Goal: Task Accomplishment & Management: Manage account settings

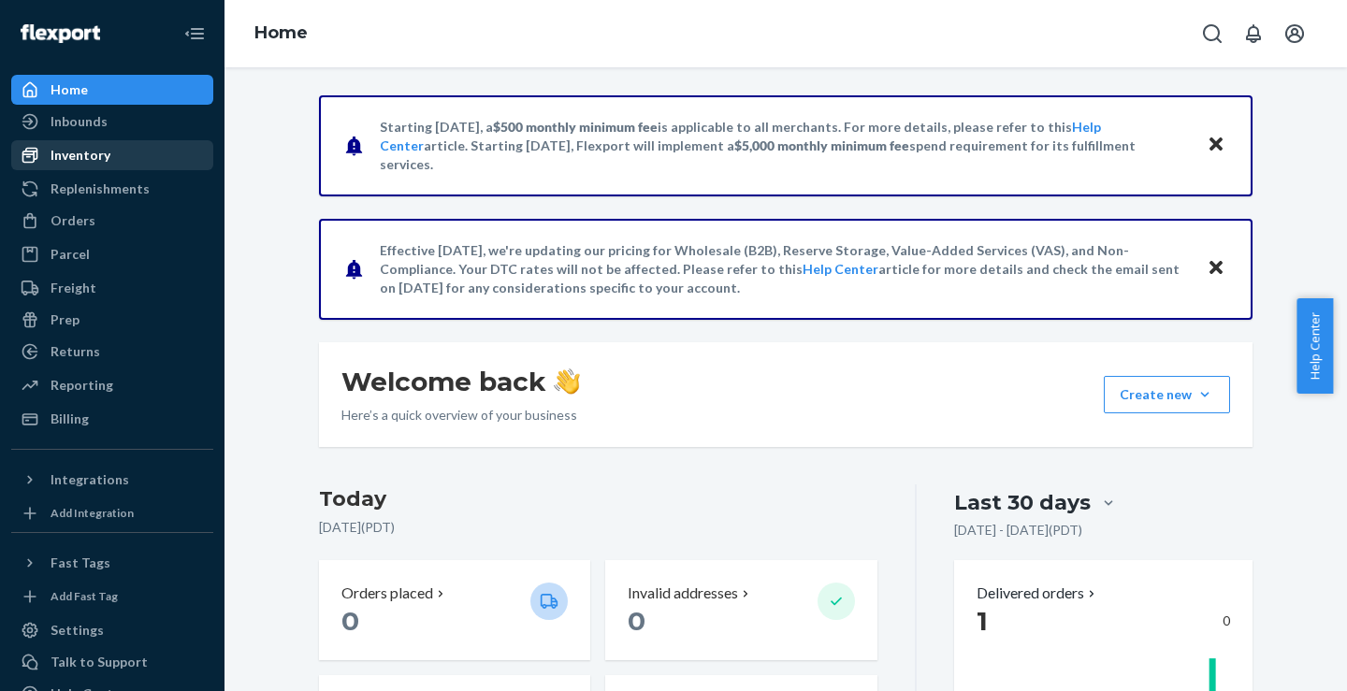
click at [101, 152] on div "Inventory" at bounding box center [81, 155] width 60 height 19
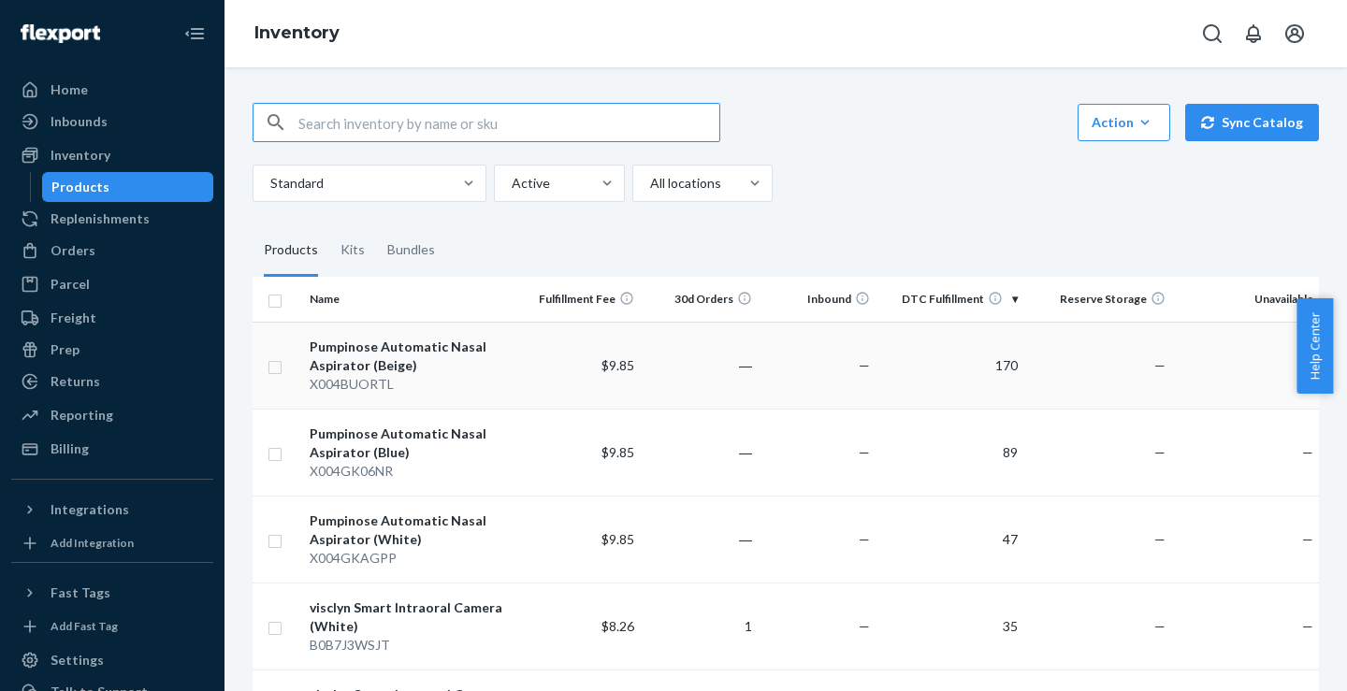
click at [443, 357] on div "Pumpinose Automatic Nasal Aspirator (Beige)" at bounding box center [413, 356] width 207 height 37
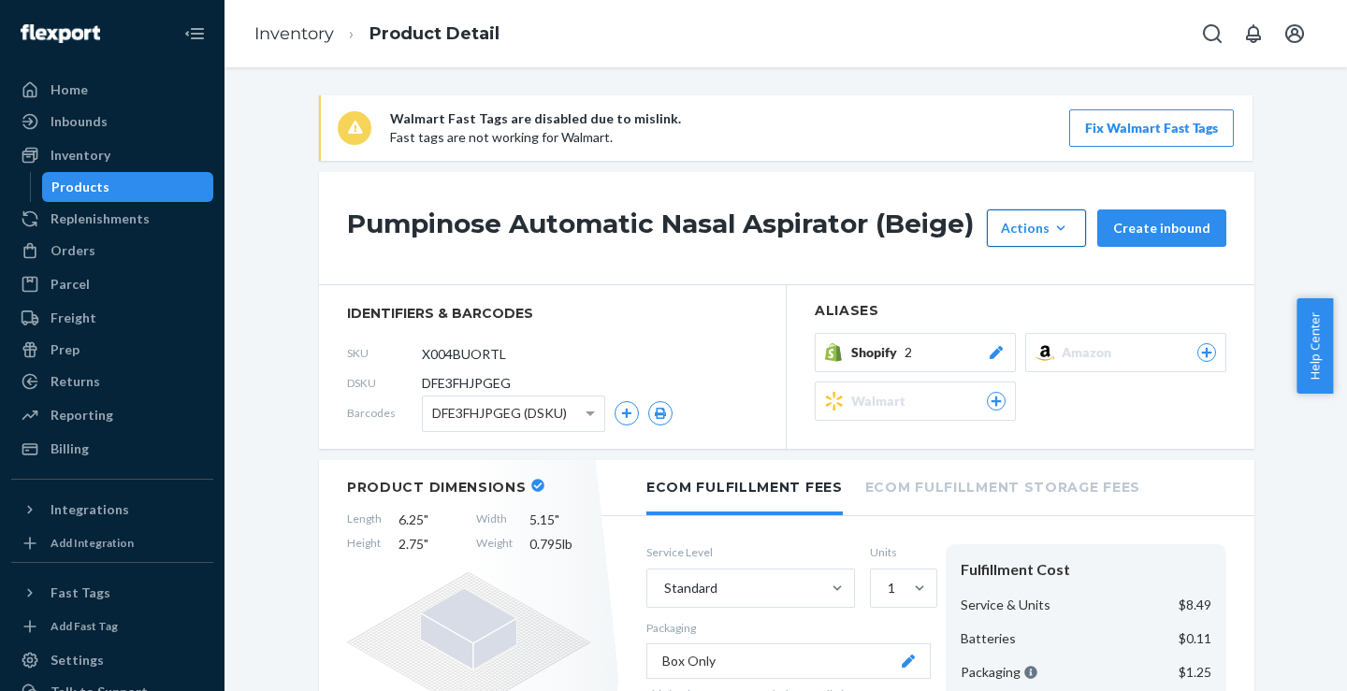
click at [1053, 231] on icon "button" at bounding box center [1061, 228] width 19 height 19
click at [1055, 353] on span "Request removal" at bounding box center [1065, 353] width 116 height 13
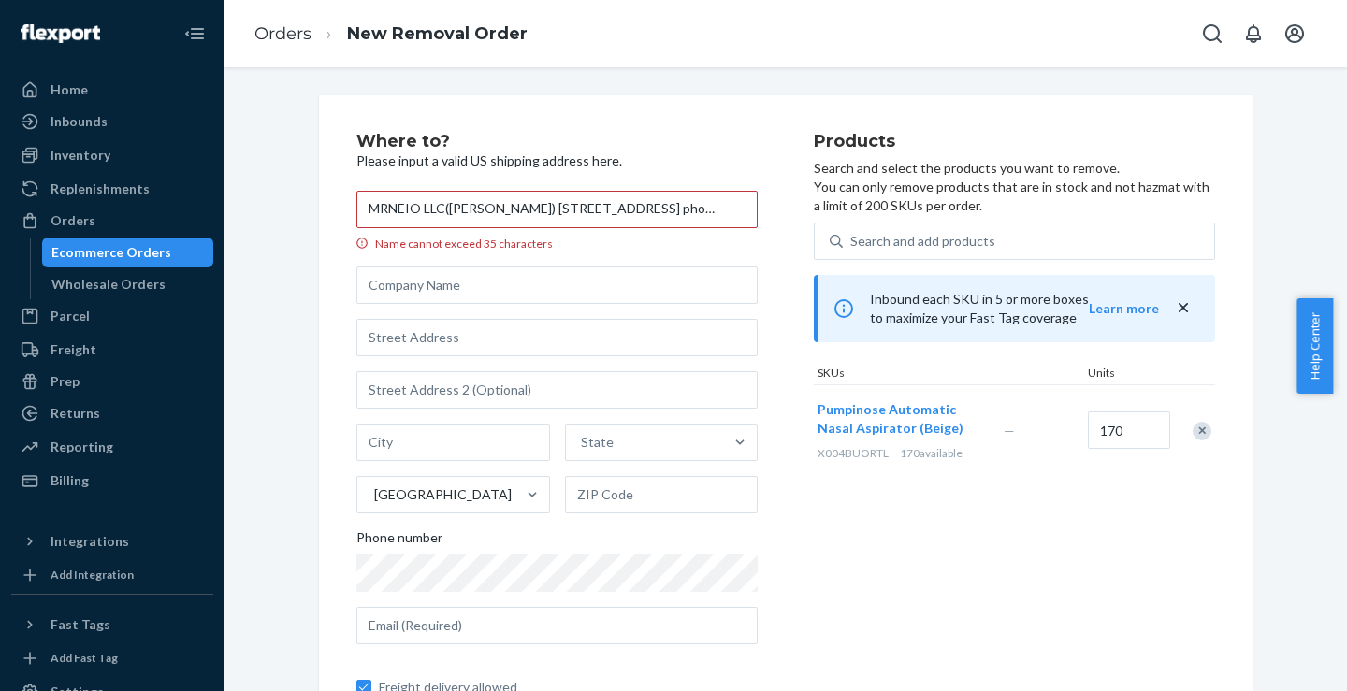
scroll to position [0, 168]
click at [630, 211] on input "MRNEIO LLC([PERSON_NAME]) [STREET_ADDRESS] phone：[PHONE_NUMBER]" at bounding box center [556, 209] width 401 height 37
click at [379, 210] on input "MRNEIO LLC([PERSON_NAME]) [STREET_ADDRESS] phone：" at bounding box center [556, 209] width 401 height 37
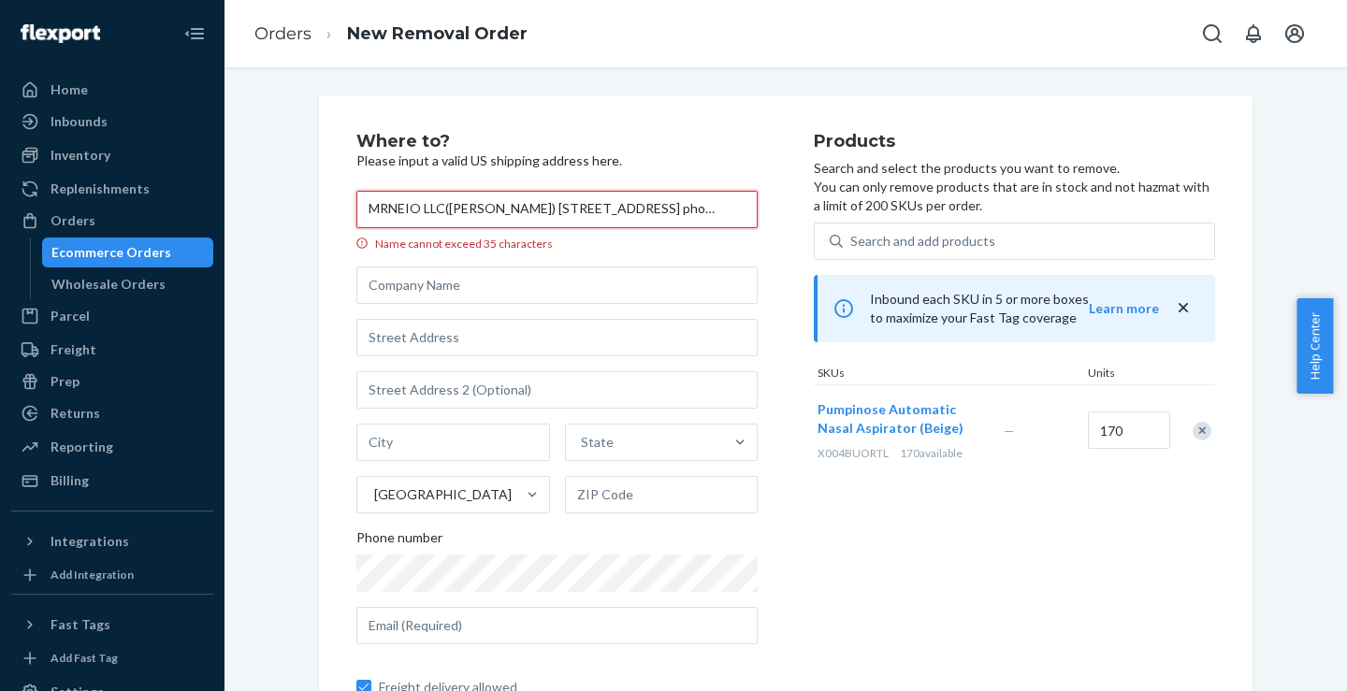
click at [421, 209] on input "MRNEIO LLC([PERSON_NAME]) [STREET_ADDRESS] phone：" at bounding box center [556, 209] width 401 height 37
type input "([PERSON_NAME]) [STREET_ADDRESS] phone："
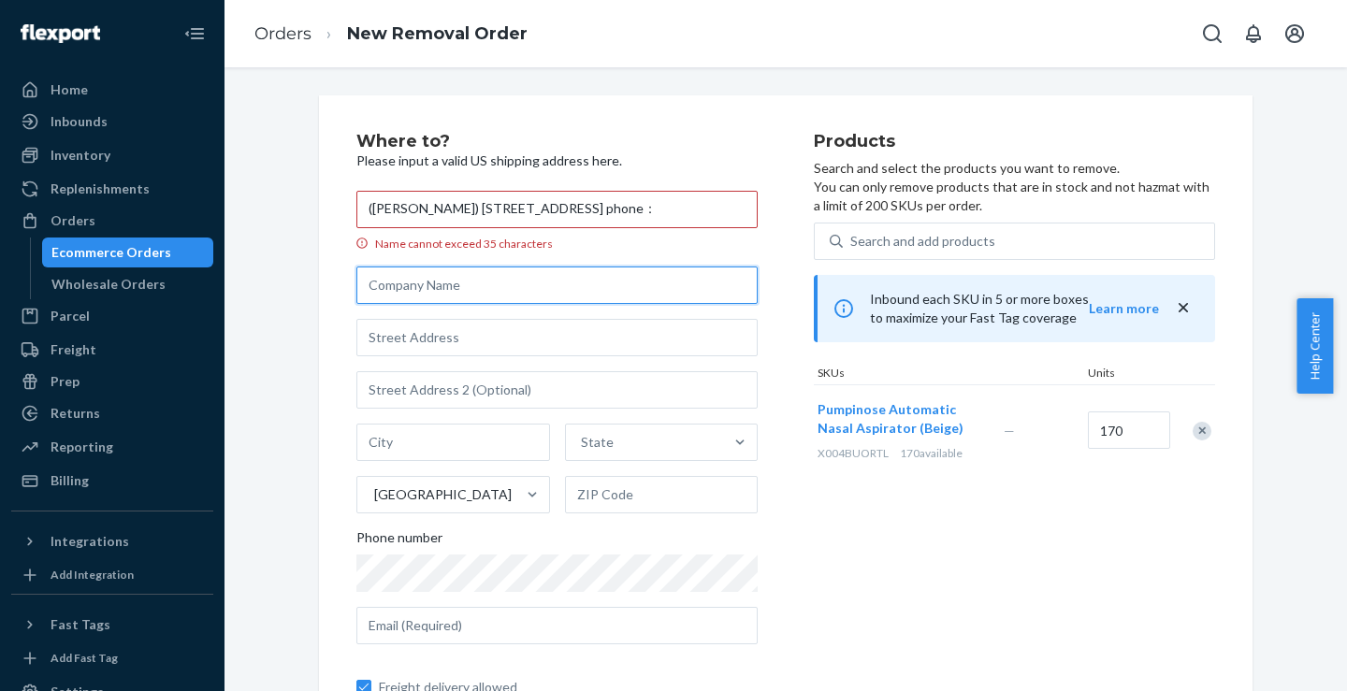
click at [400, 289] on input "text" at bounding box center [556, 285] width 401 height 37
paste input "MRNEIO LLC"
type input "MRNEIO LLC"
click at [366, 211] on input "([PERSON_NAME]) [STREET_ADDRESS] phone：" at bounding box center [556, 209] width 401 height 37
click at [441, 211] on input "[PERSON_NAME]) [STREET_ADDRESS] phone：" at bounding box center [556, 209] width 401 height 37
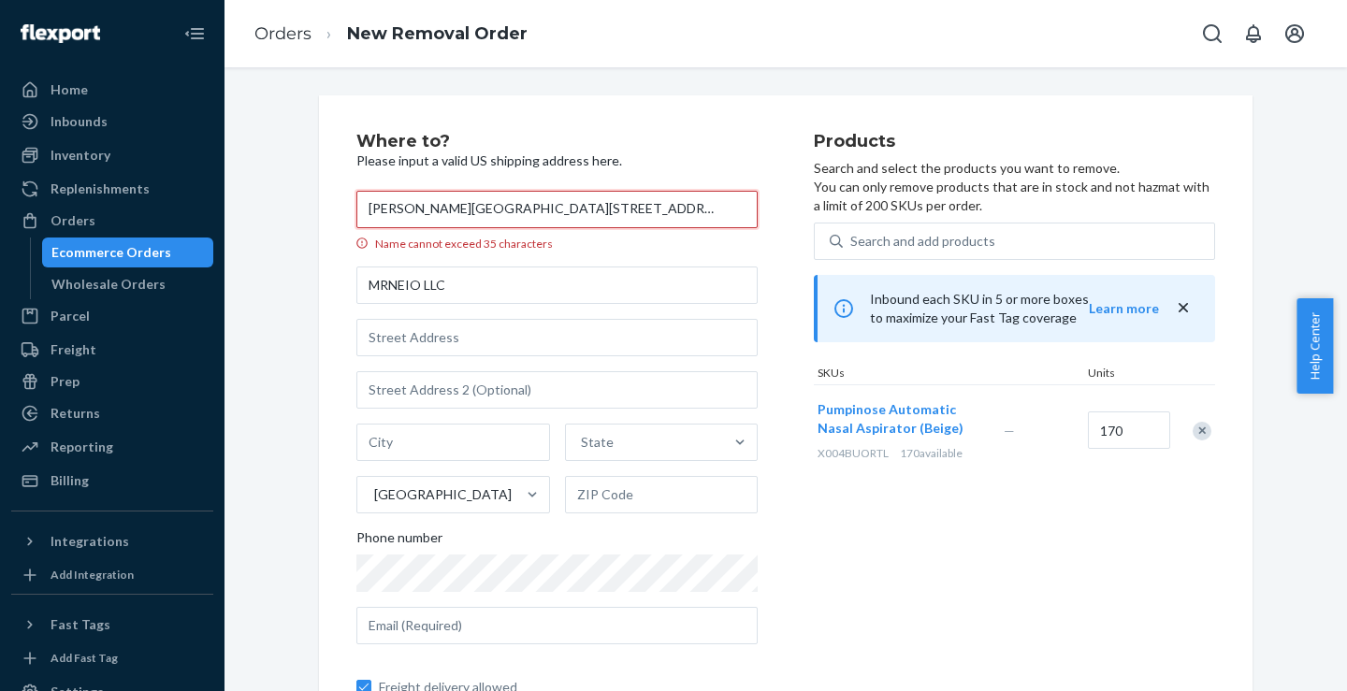
click at [711, 211] on input "[PERSON_NAME][GEOGRAPHIC_DATA][STREET_ADDRESS] phone：" at bounding box center [556, 209] width 401 height 37
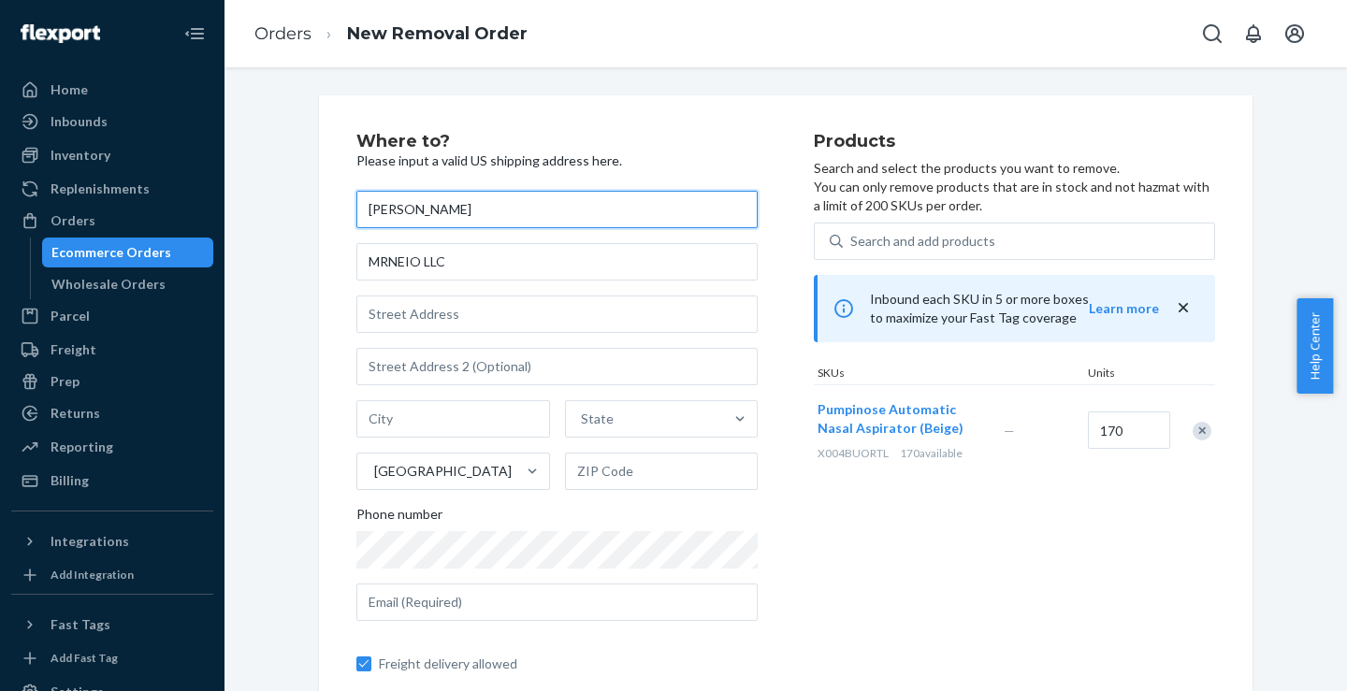
type input "[PERSON_NAME]"
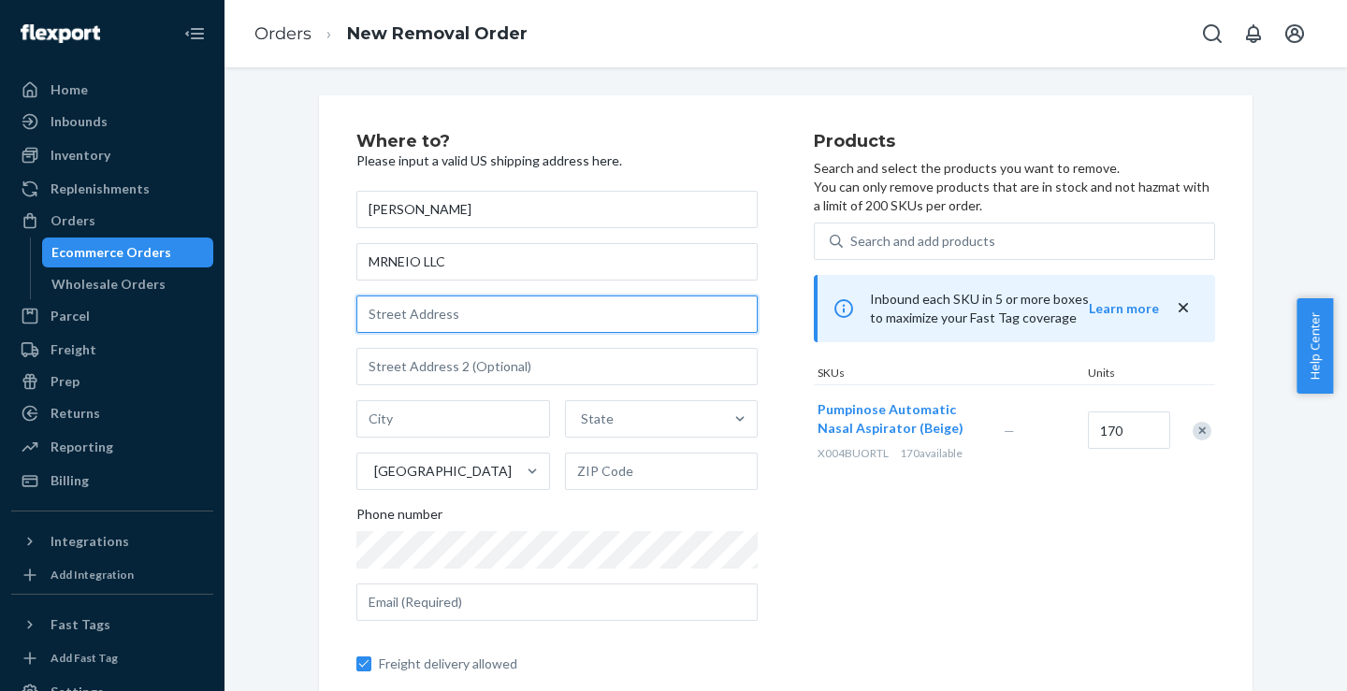
click at [516, 303] on input "text" at bounding box center [556, 314] width 401 height 37
paste input "[STREET_ADDRESS] phone："
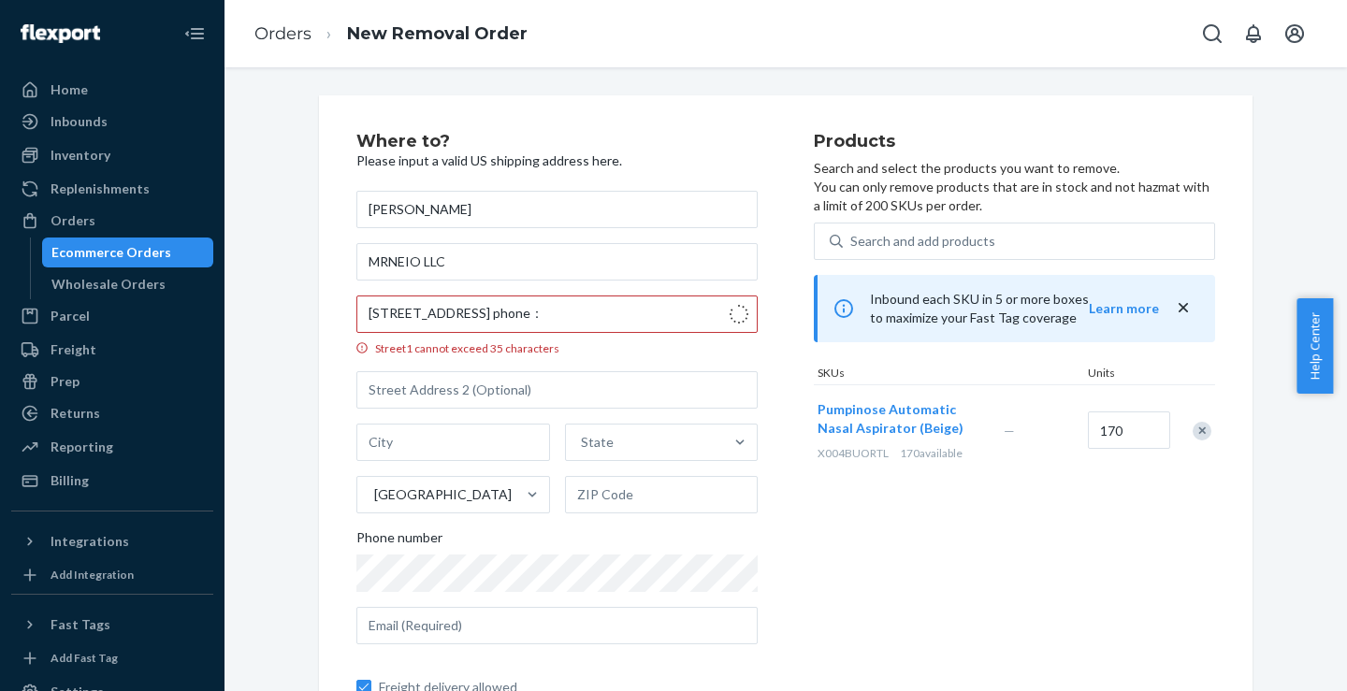
type input "[STREET_ADDRESS]"
type input "[GEOGRAPHIC_DATA]"
type input "60526"
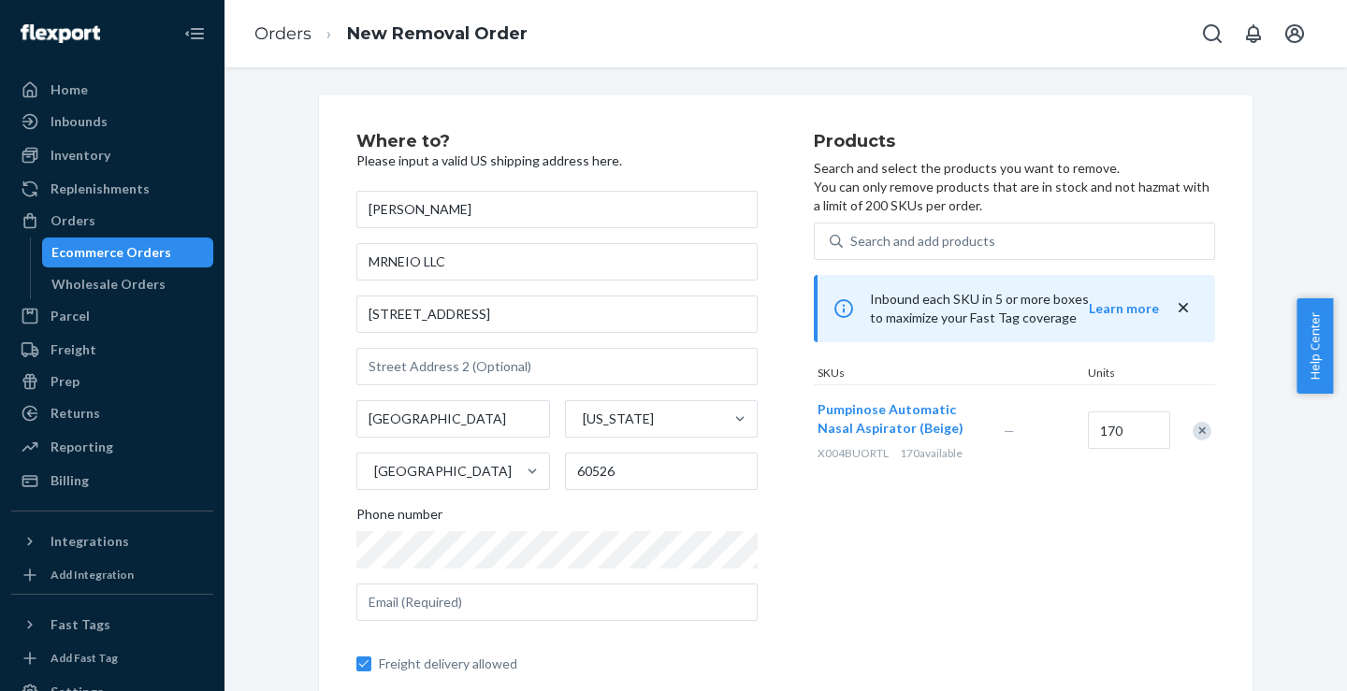
scroll to position [109, 0]
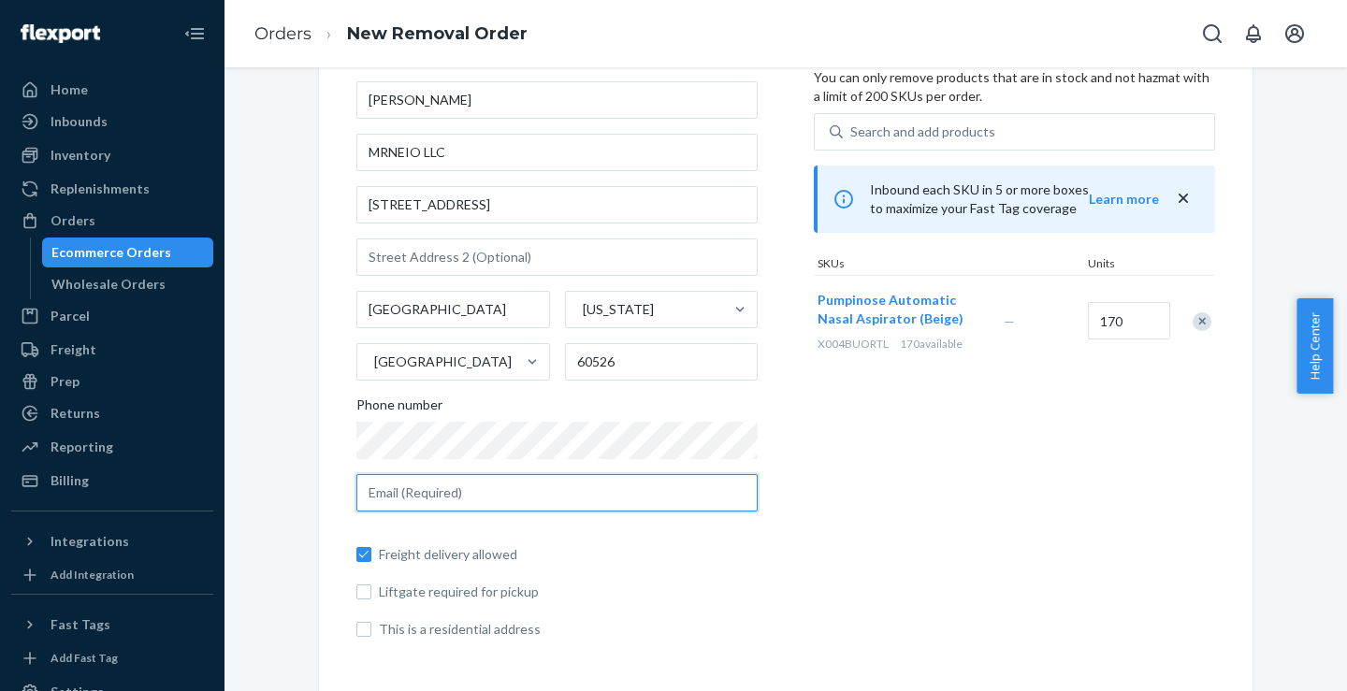
click at [558, 486] on input "text" at bounding box center [556, 492] width 401 height 37
type input "[EMAIL_ADDRESS][DOMAIN_NAME]"
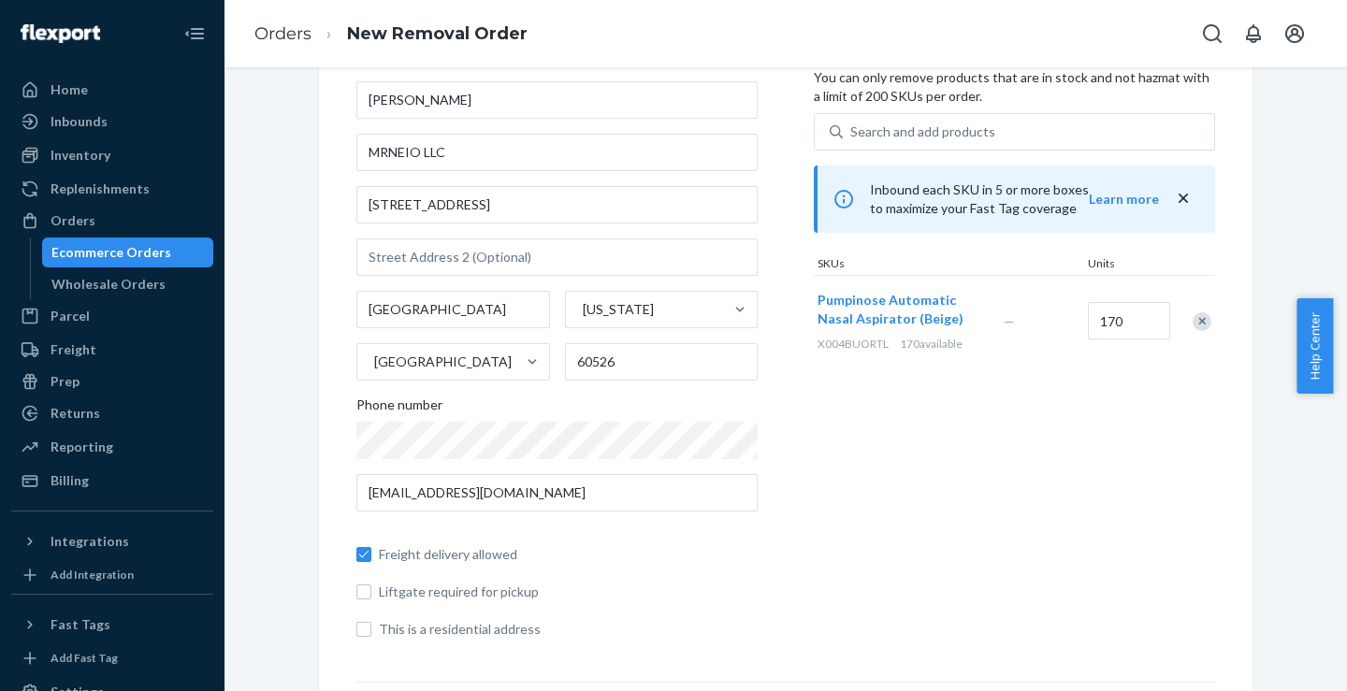
click at [938, 507] on div "Products Search and select the products you want to remove. You can only remove…" at bounding box center [1014, 338] width 401 height 631
click at [920, 135] on div "Search and add products" at bounding box center [923, 132] width 145 height 19
click at [852, 135] on input "Search and add products" at bounding box center [852, 132] width 2 height 19
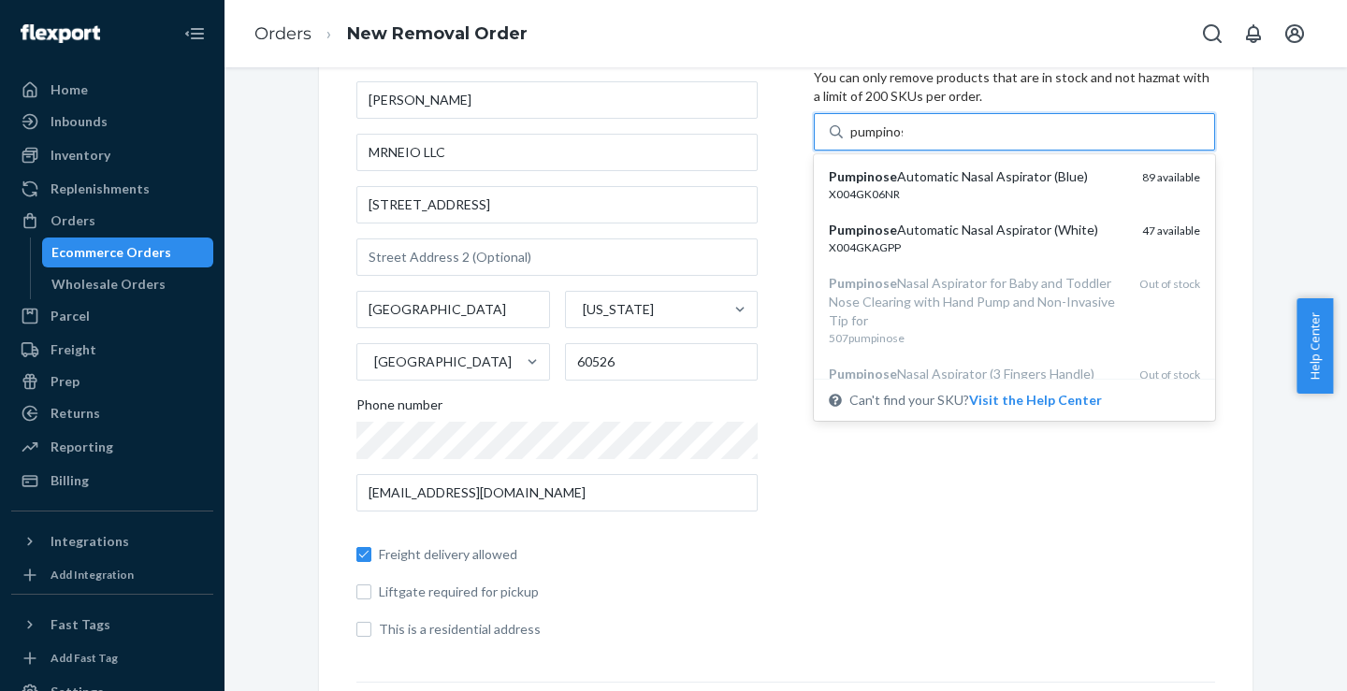
type input "pumpinose"
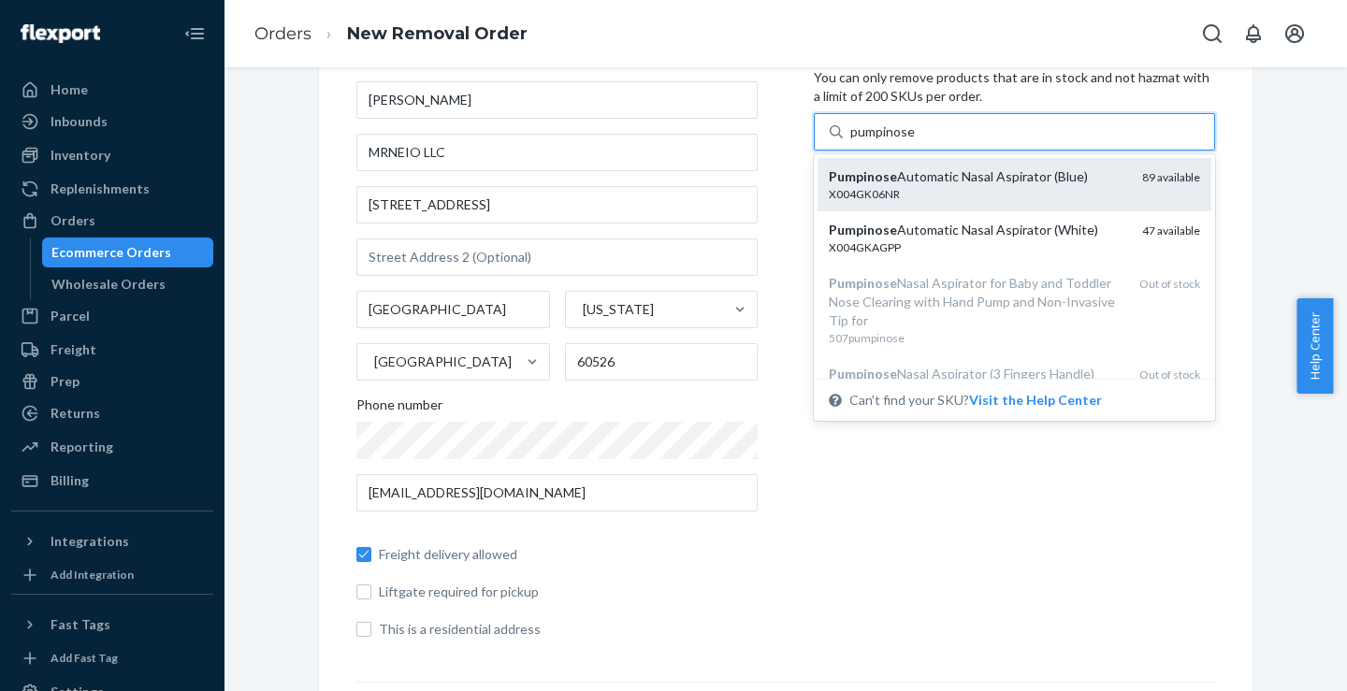
click at [953, 187] on div "X004GK06NR" at bounding box center [978, 194] width 298 height 16
click at [915, 141] on input "pumpinose" at bounding box center [883, 132] width 65 height 19
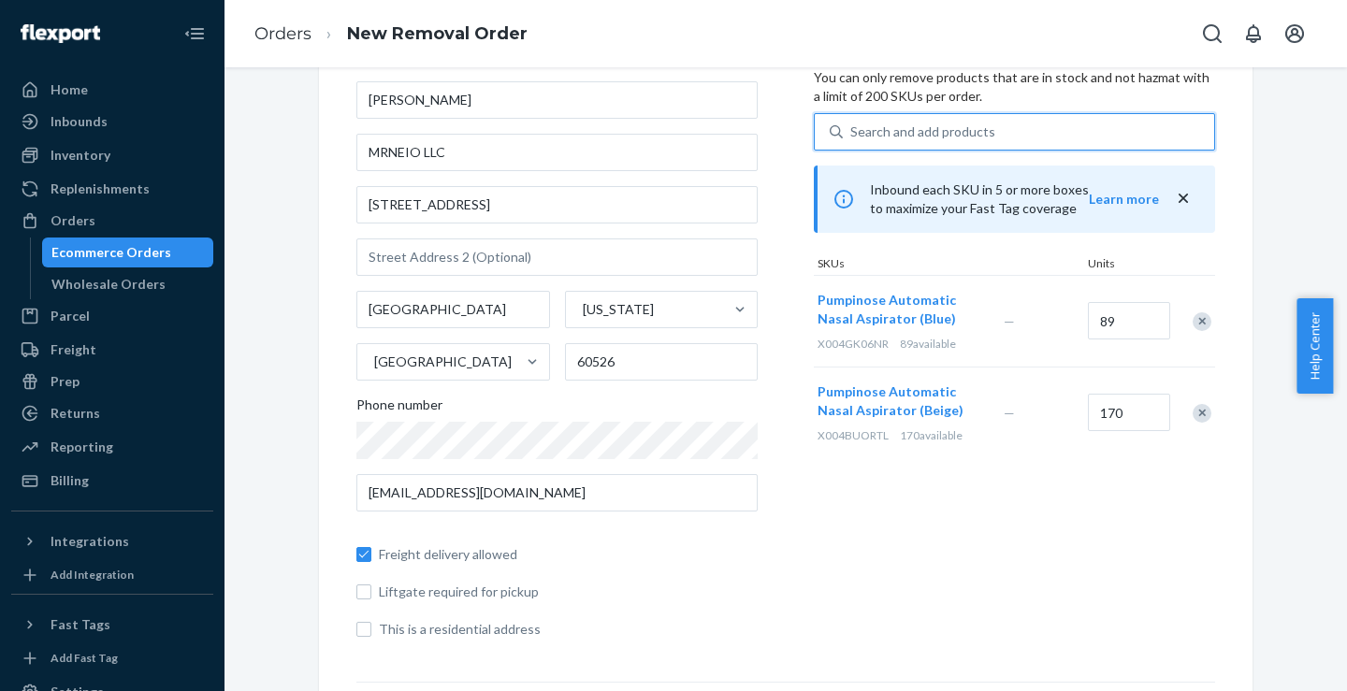
click at [938, 136] on div "Search and add products" at bounding box center [923, 132] width 145 height 19
click at [852, 136] on input "0 results available. Select is focused ,type to refine list, press Down to open…" at bounding box center [852, 132] width 2 height 19
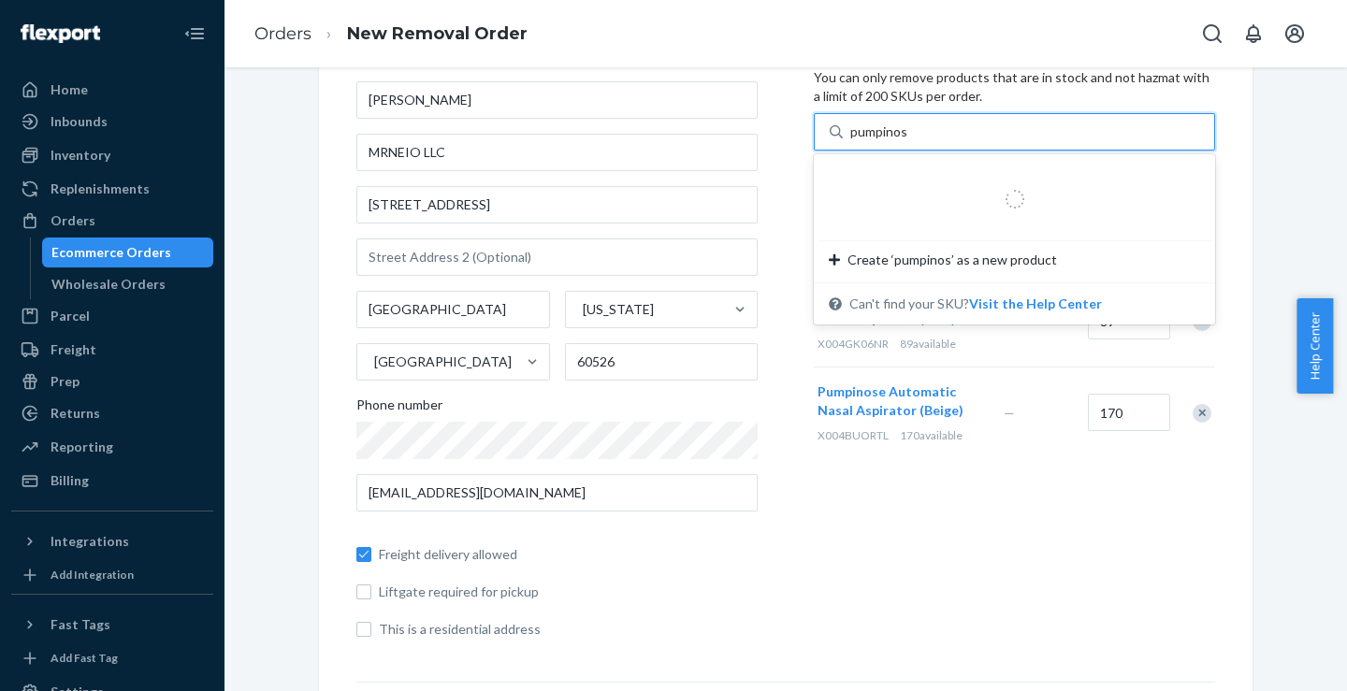
type input "pumpinose"
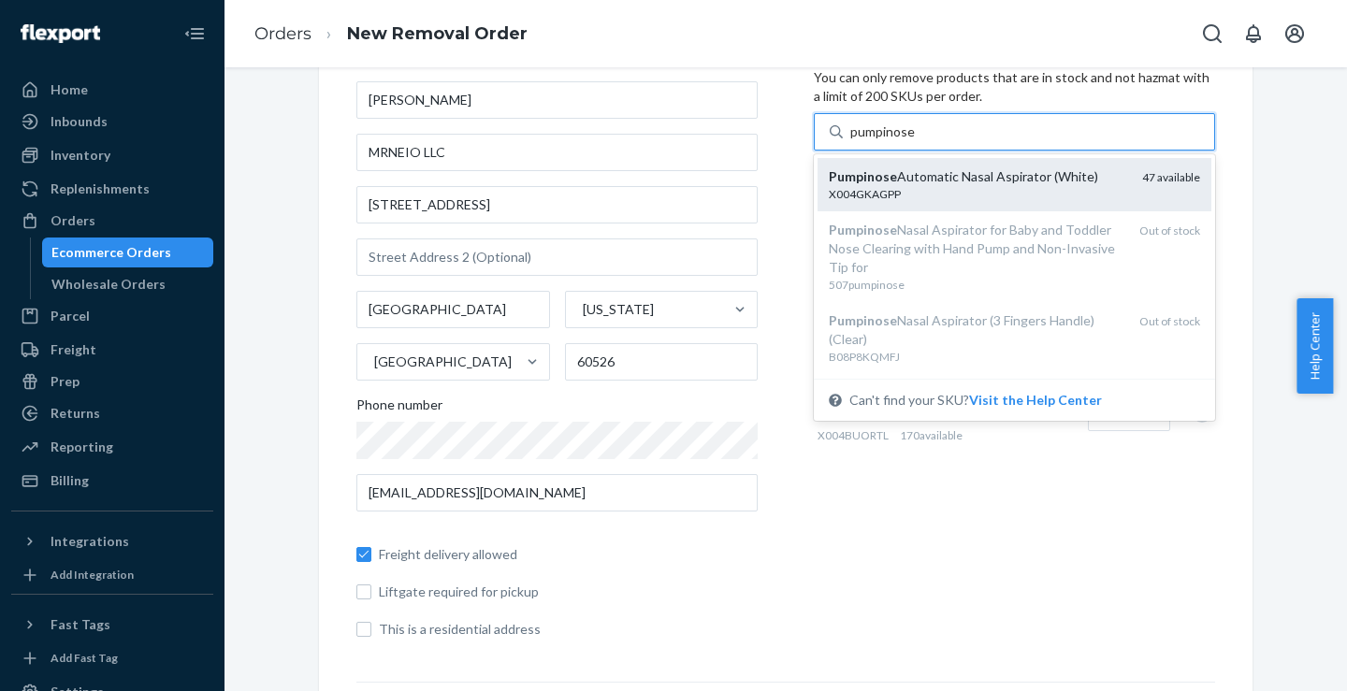
click at [921, 186] on div "X004GKAGPP" at bounding box center [978, 194] width 298 height 16
click at [915, 141] on input "pumpinose" at bounding box center [883, 132] width 65 height 19
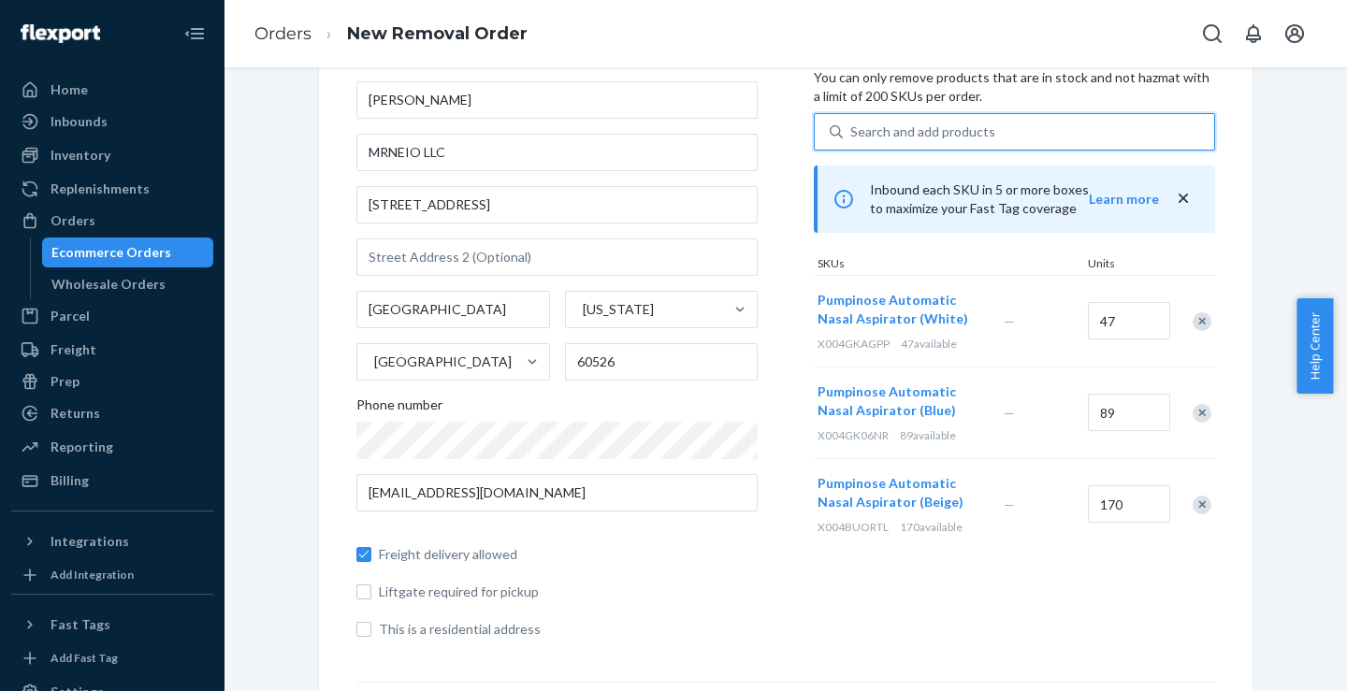
click at [938, 127] on div "Search and add products" at bounding box center [923, 132] width 145 height 19
click at [852, 127] on input "0 results available. Select is focused ,type to refine list, press Down to open…" at bounding box center [852, 132] width 2 height 19
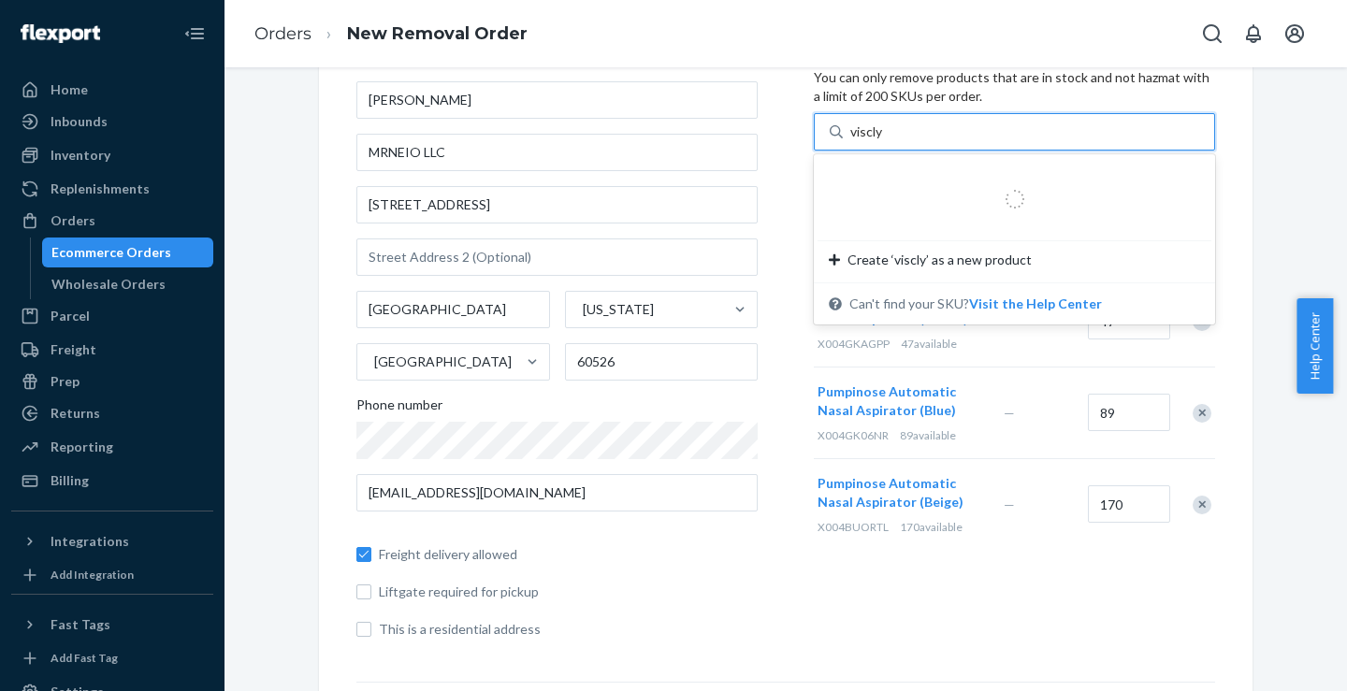
type input "visclyn"
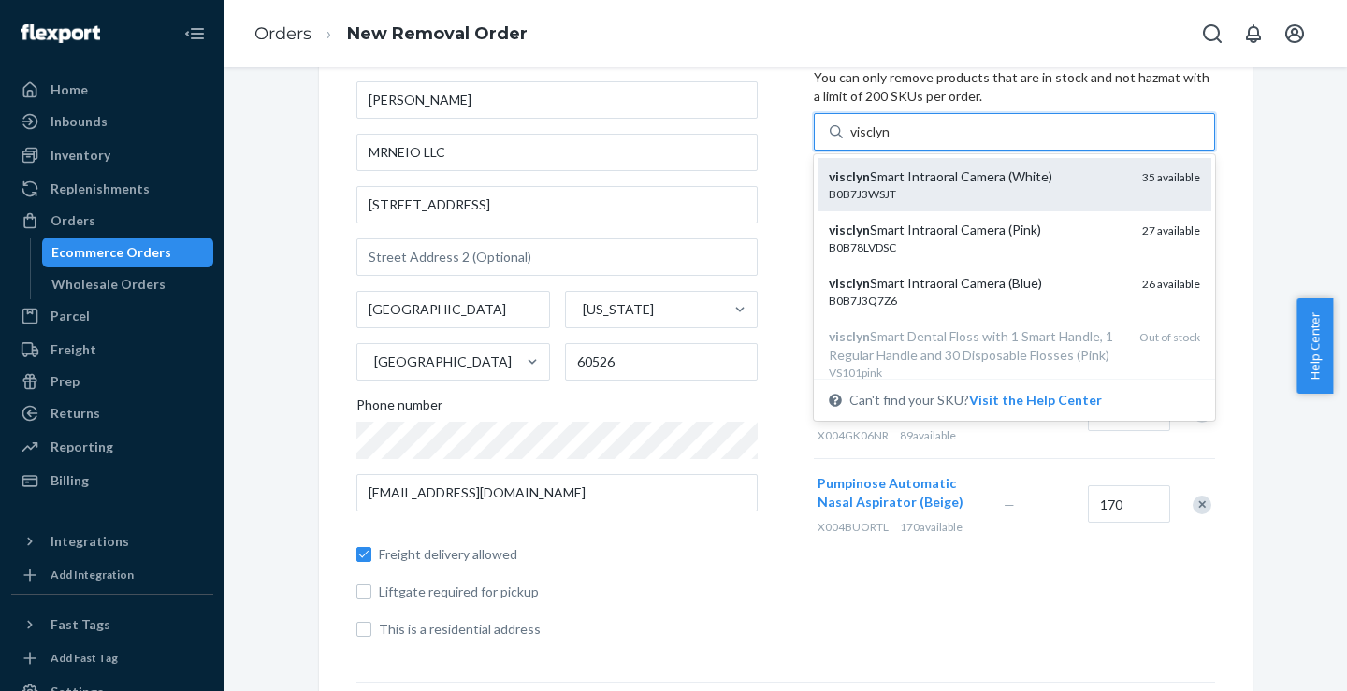
click at [901, 181] on div "visclyn Smart Intraoral Camera (White)" at bounding box center [978, 176] width 298 height 19
click at [892, 141] on input "visclyn" at bounding box center [871, 132] width 41 height 19
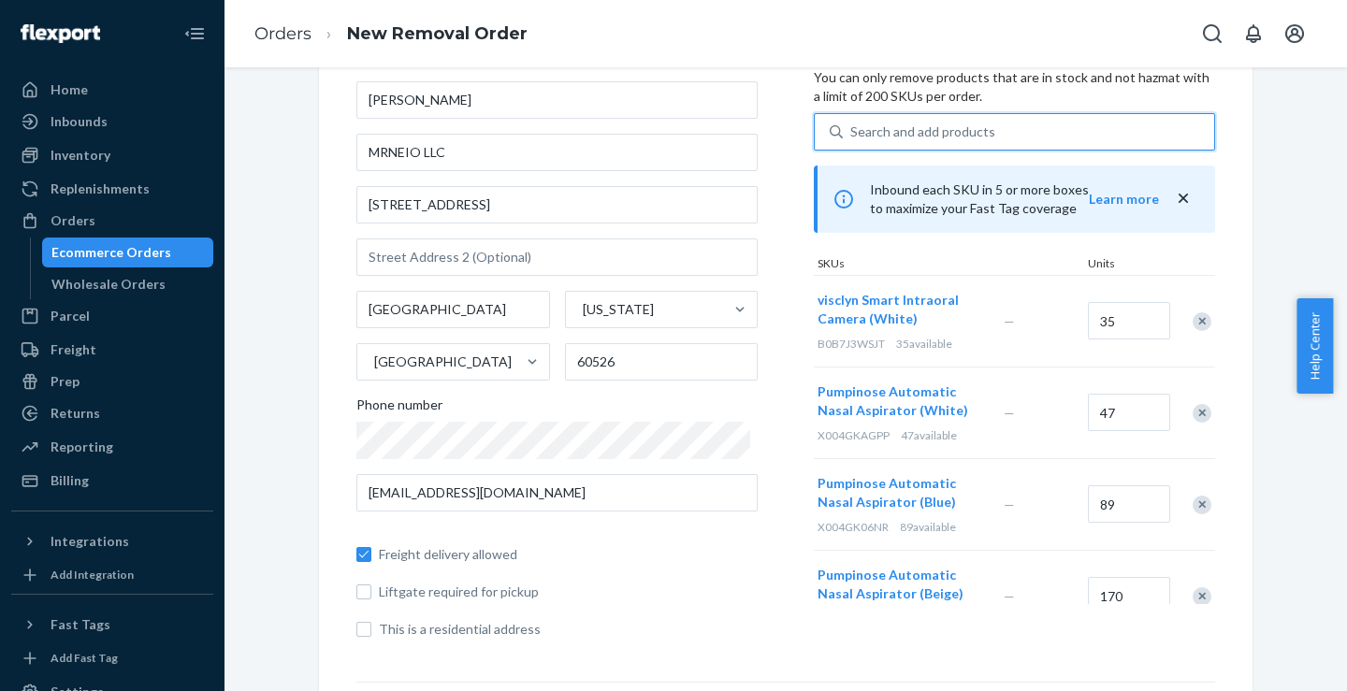
click at [901, 123] on div "Search and add products" at bounding box center [923, 132] width 145 height 19
click at [852, 123] on input "0 results available. Select is focused ,type to refine list, press Down to open…" at bounding box center [852, 132] width 2 height 19
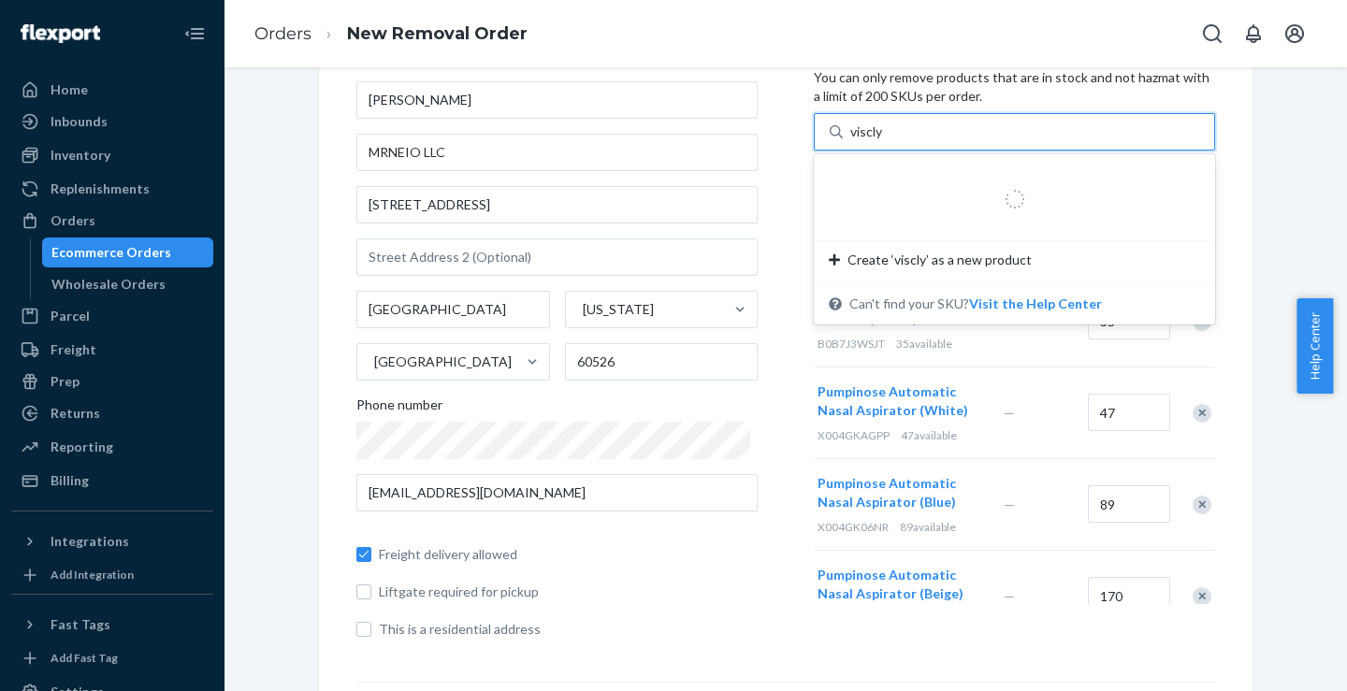
type input "visclyn"
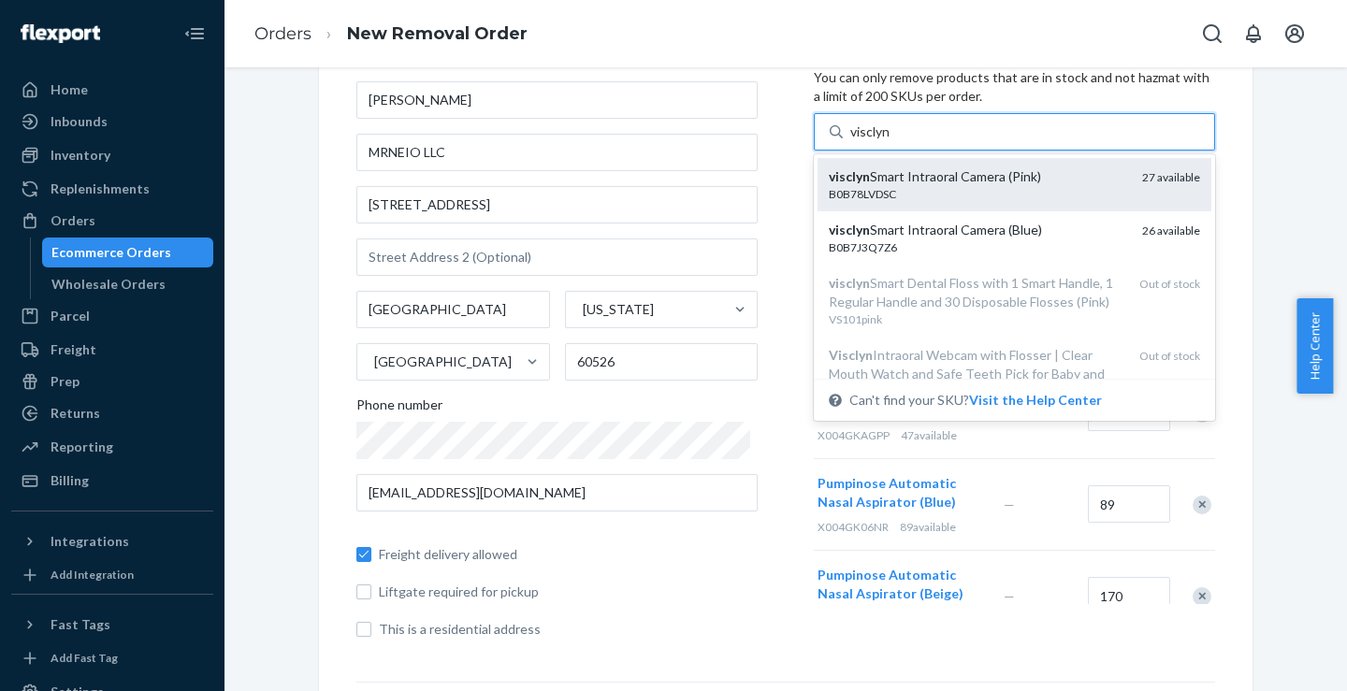
click at [885, 176] on div "visclyn Smart Intraoral Camera (Pink)" at bounding box center [978, 176] width 298 height 19
click at [885, 141] on input "visclyn" at bounding box center [871, 132] width 41 height 19
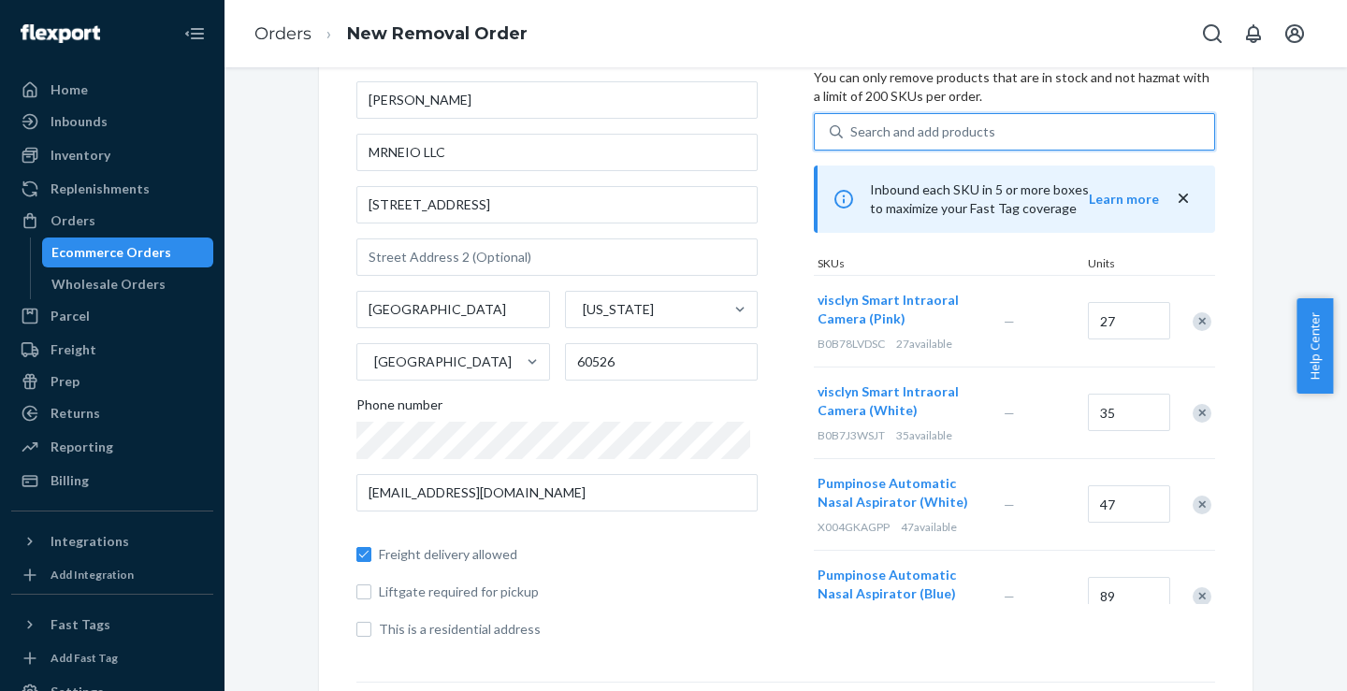
click at [859, 131] on div "Search and add products" at bounding box center [923, 132] width 145 height 19
click at [852, 131] on input "0 results available. Select is focused ,type to refine list, press Down to open…" at bounding box center [852, 132] width 2 height 19
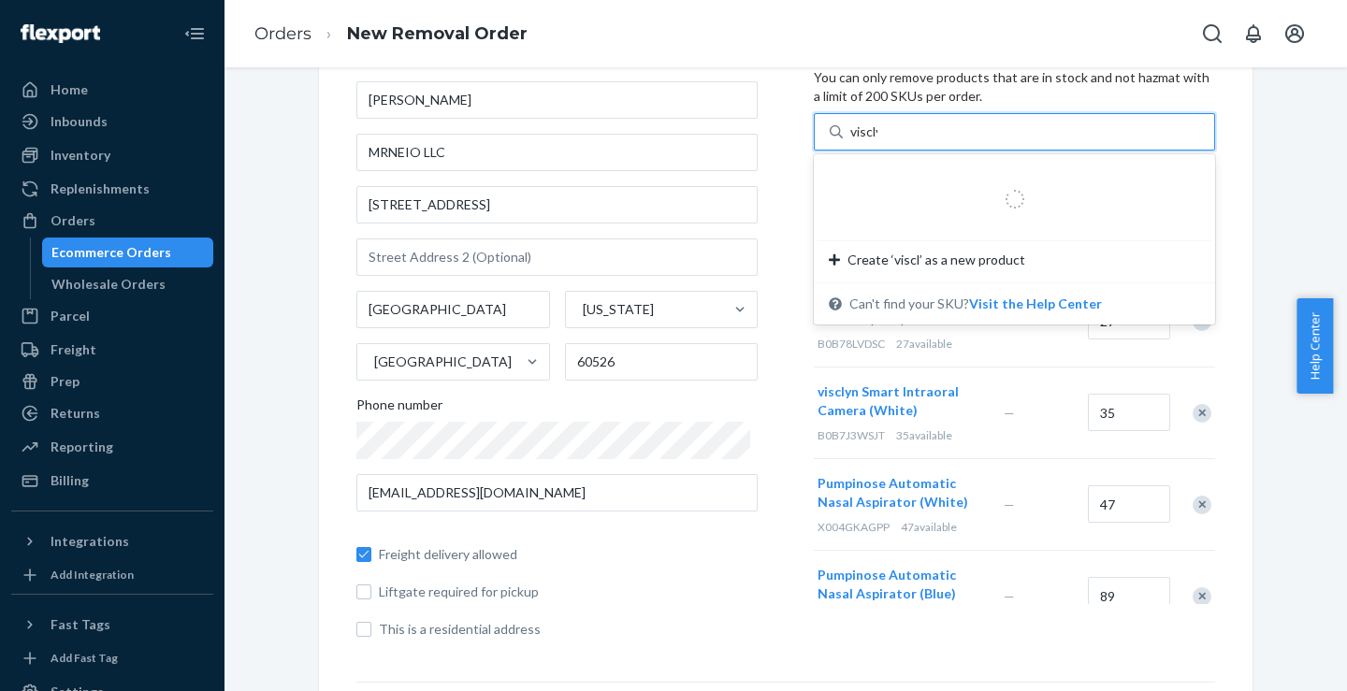
type input "visclyn"
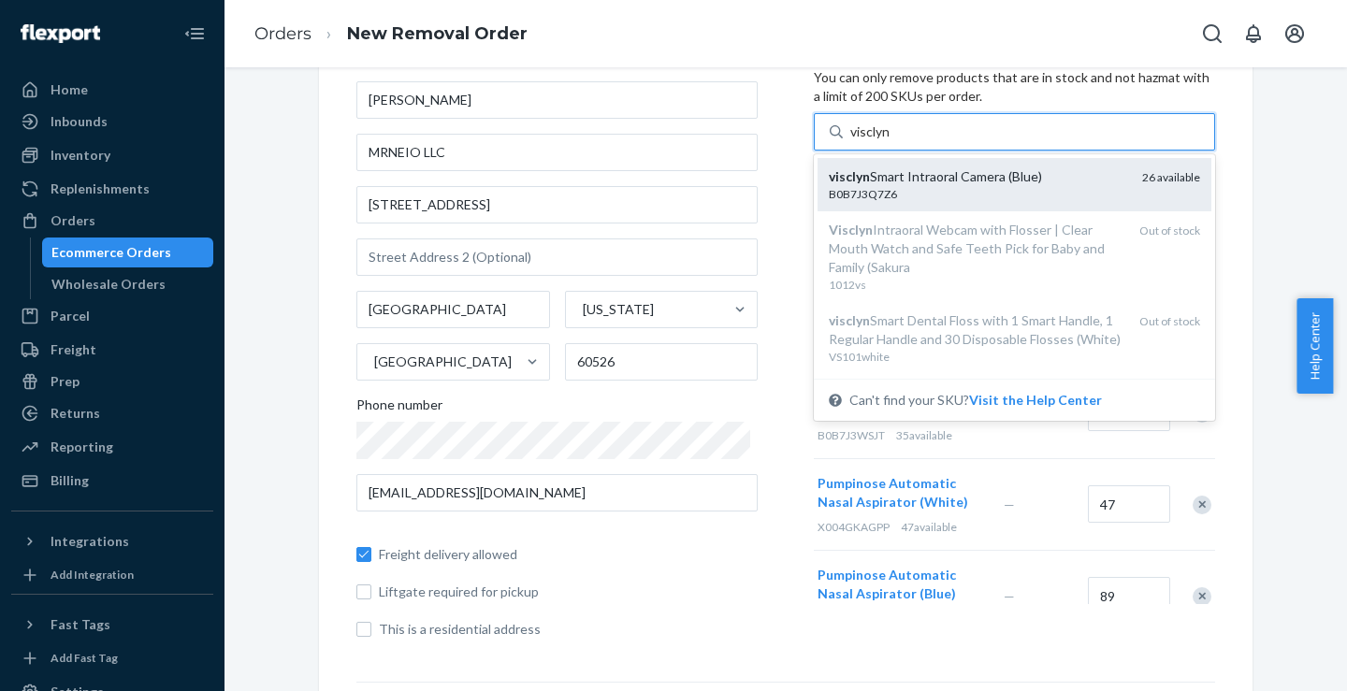
click at [886, 190] on div "B0B7J3Q7Z6" at bounding box center [978, 194] width 298 height 16
click at [886, 141] on input "visclyn" at bounding box center [871, 132] width 41 height 19
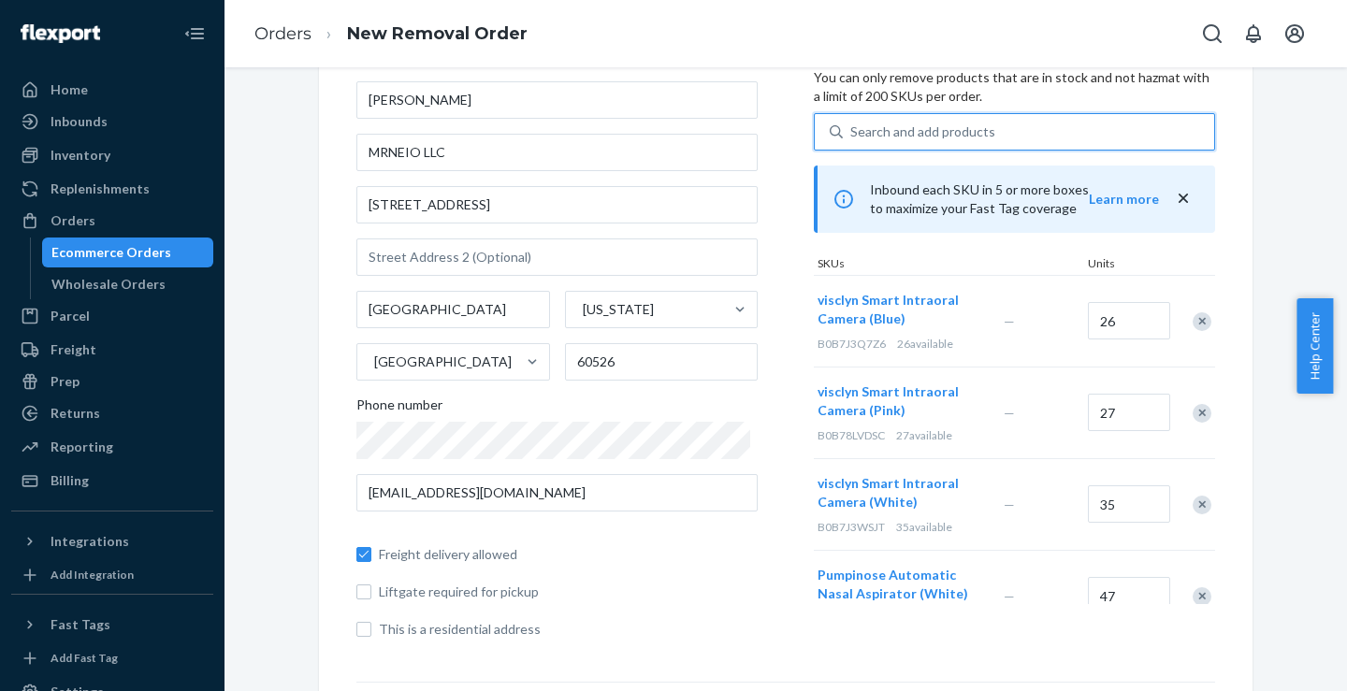
click at [776, 443] on div "Where to? Please input a valid US shipping address here. [PERSON_NAME] MRNEIO L…" at bounding box center [585, 338] width 458 height 631
click at [851, 130] on div "Search and add products" at bounding box center [923, 132] width 145 height 19
click at [851, 130] on input "Search and add products" at bounding box center [852, 132] width 2 height 19
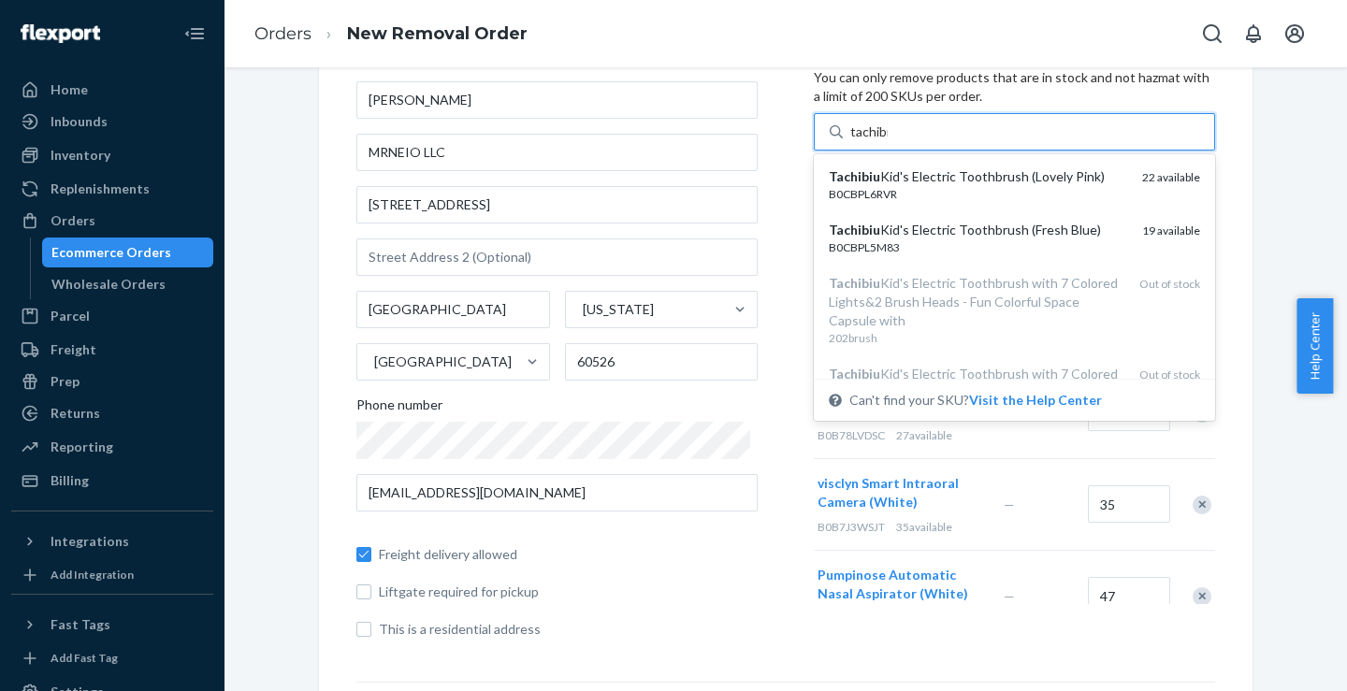
type input "tachibiu"
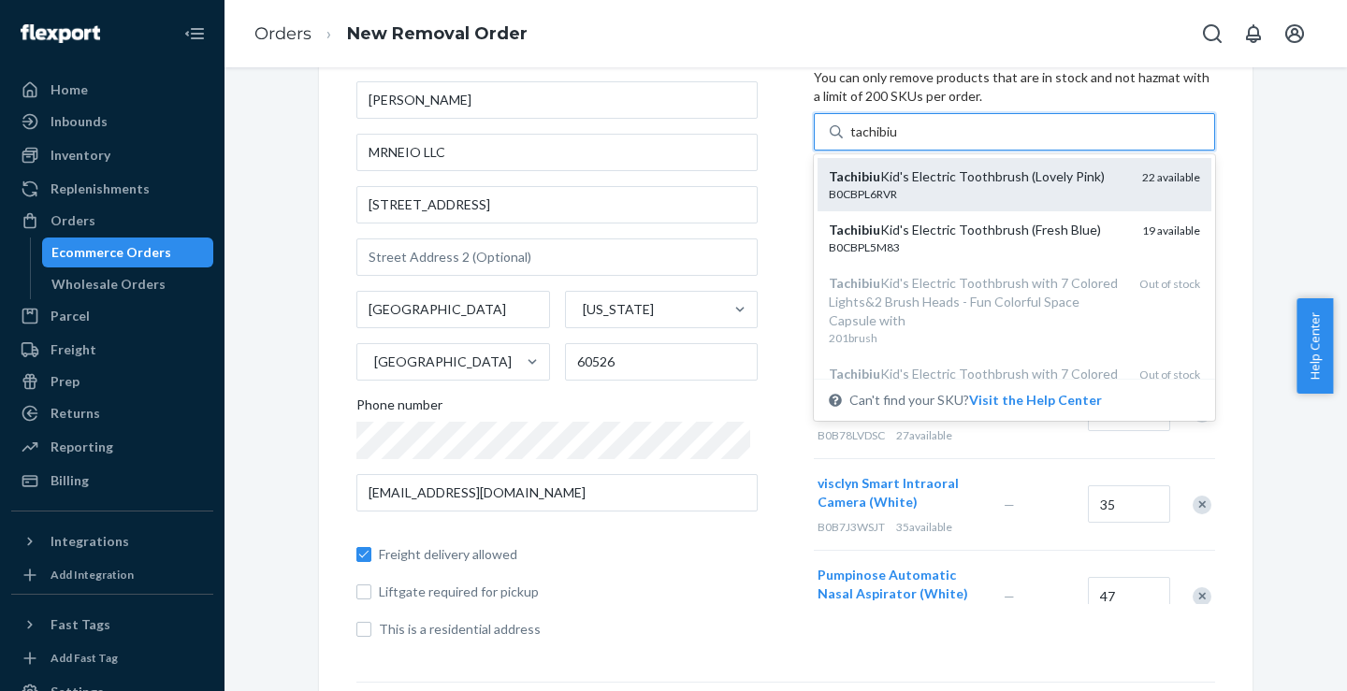
click at [865, 183] on div "Tachibiu Kid's Electric Toothbrush (Lovely Pink)" at bounding box center [978, 176] width 298 height 19
click at [865, 141] on input "tachibiu" at bounding box center [875, 132] width 48 height 19
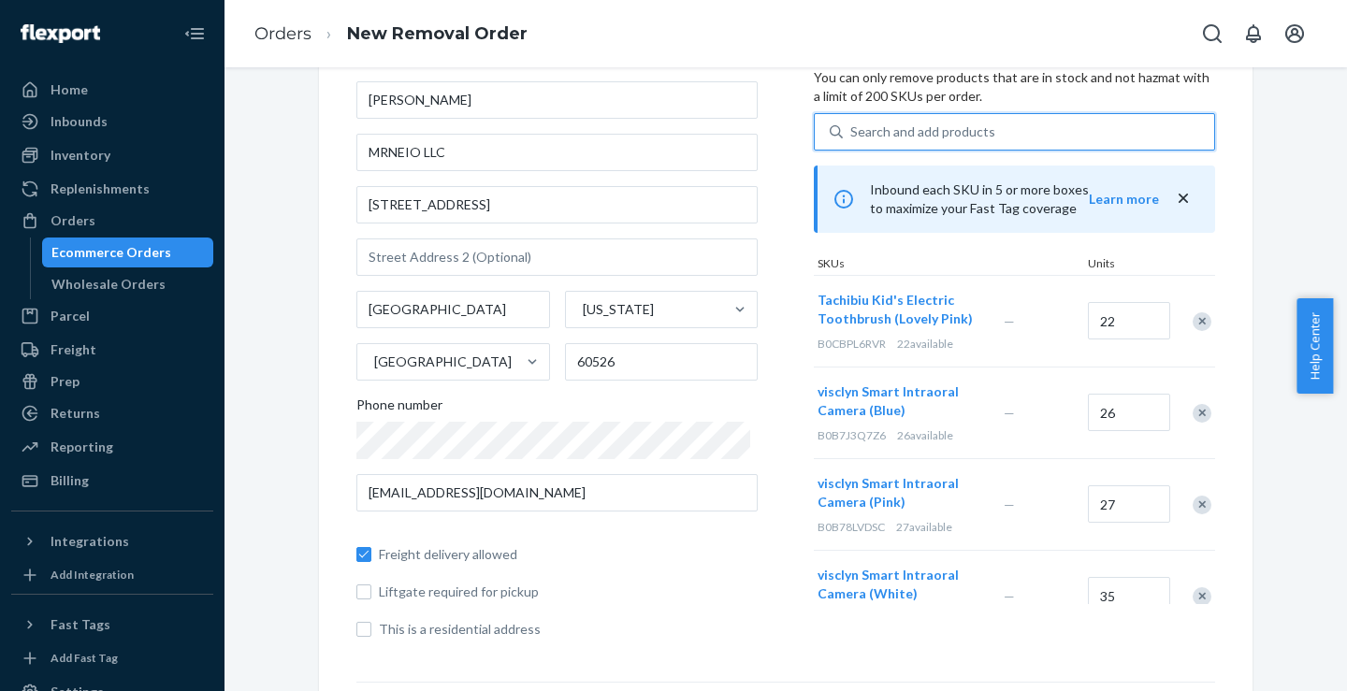
click at [894, 134] on div "Search and add products" at bounding box center [923, 132] width 145 height 19
click at [852, 134] on input "0 results available. Select is focused ,type to refine list, press Down to open…" at bounding box center [852, 132] width 2 height 19
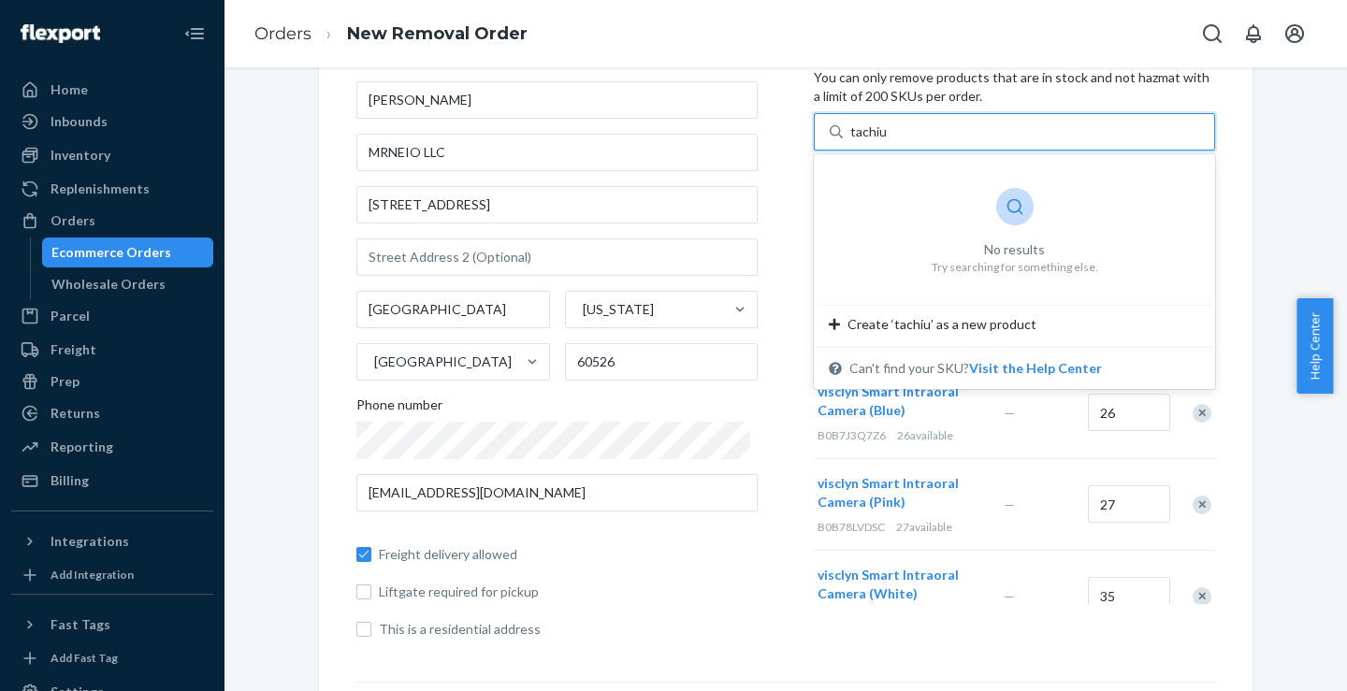
type input "tachi"
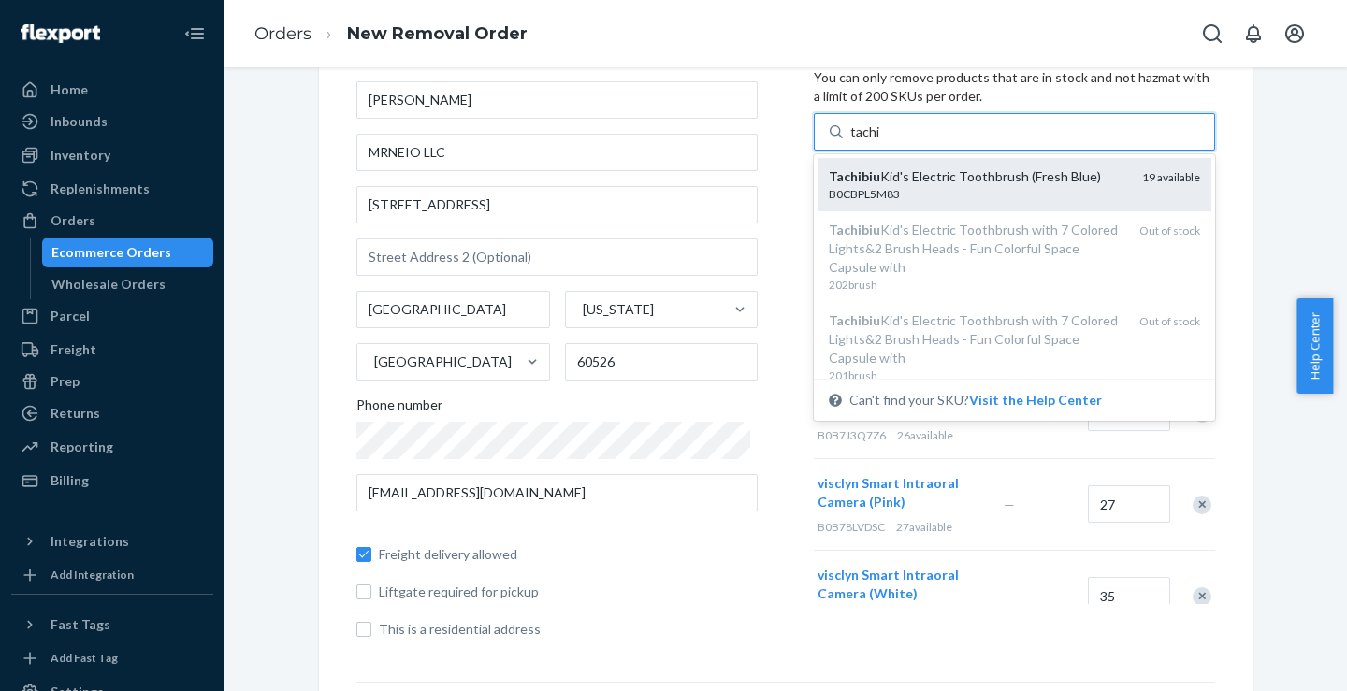
click at [880, 182] on div "Tachibiu Kid's Electric Toothbrush (Fresh Blue)" at bounding box center [978, 176] width 298 height 19
click at [880, 141] on input "tachi" at bounding box center [866, 132] width 30 height 19
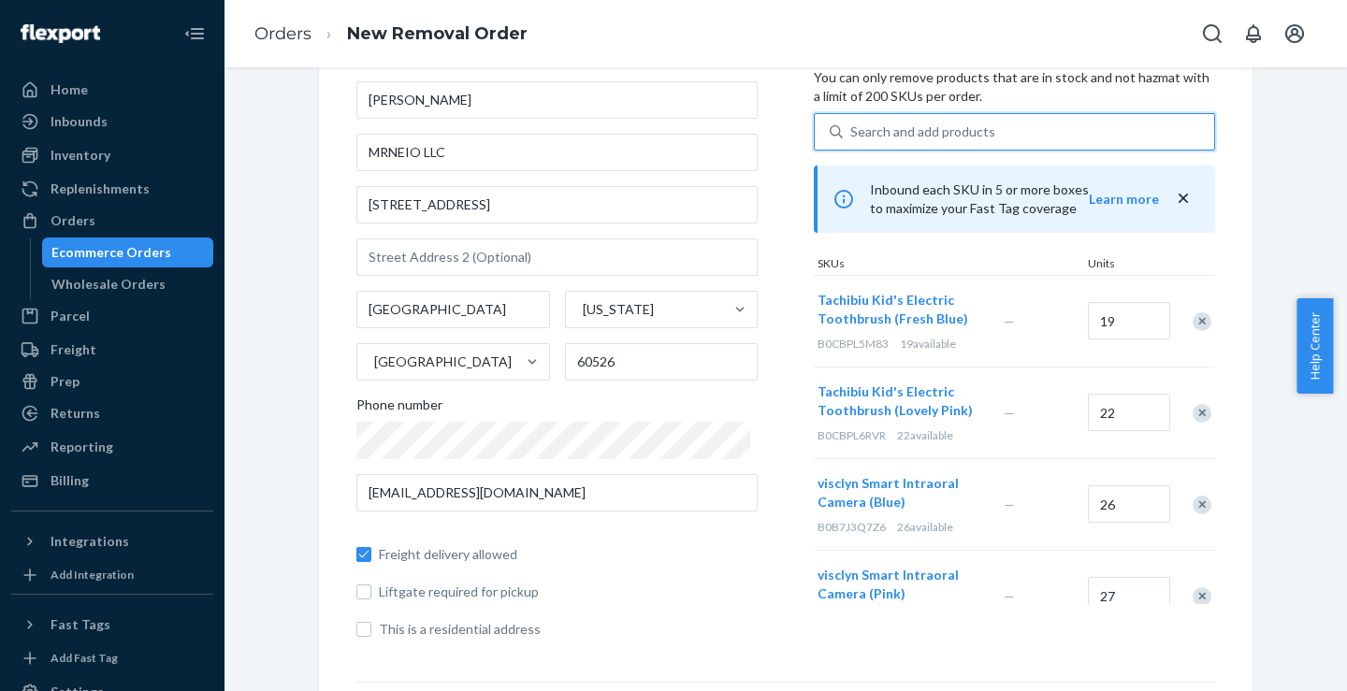
click at [780, 417] on div "Where to? Please input a valid US shipping address here. [PERSON_NAME] MRNEIO L…" at bounding box center [585, 338] width 458 height 631
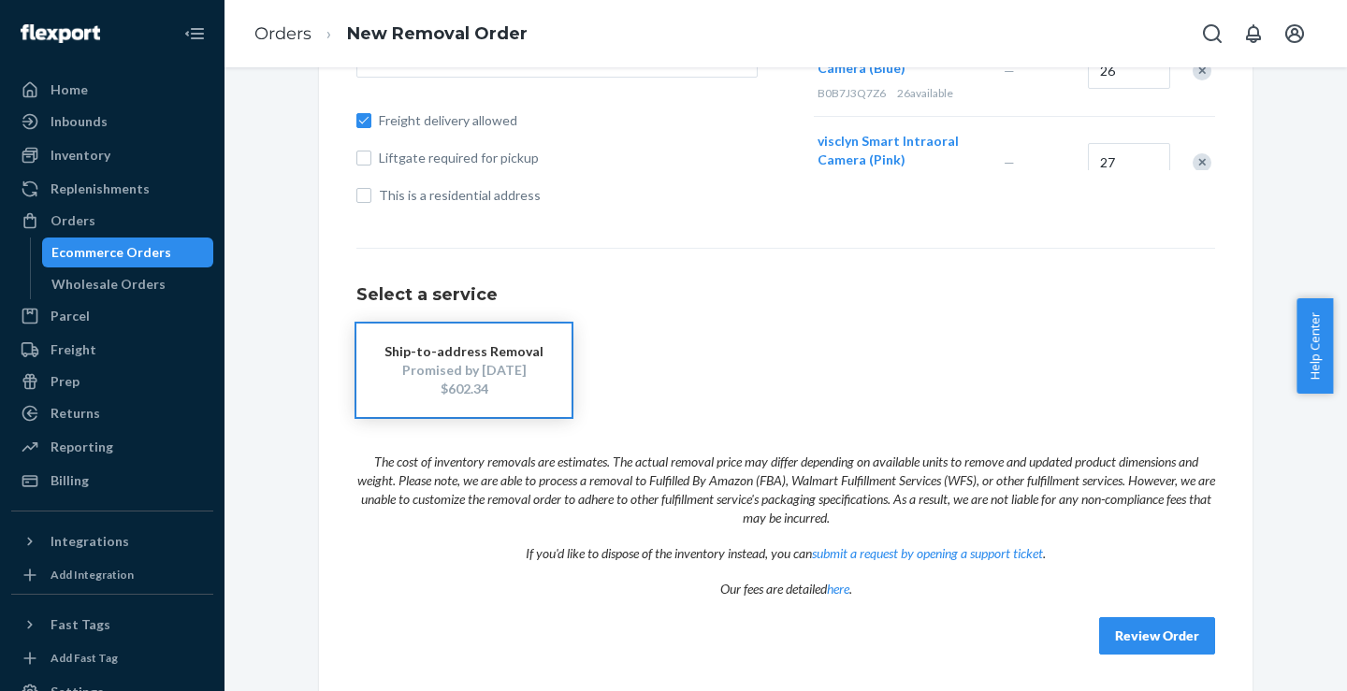
click at [1144, 635] on button "Review Order" at bounding box center [1157, 636] width 116 height 37
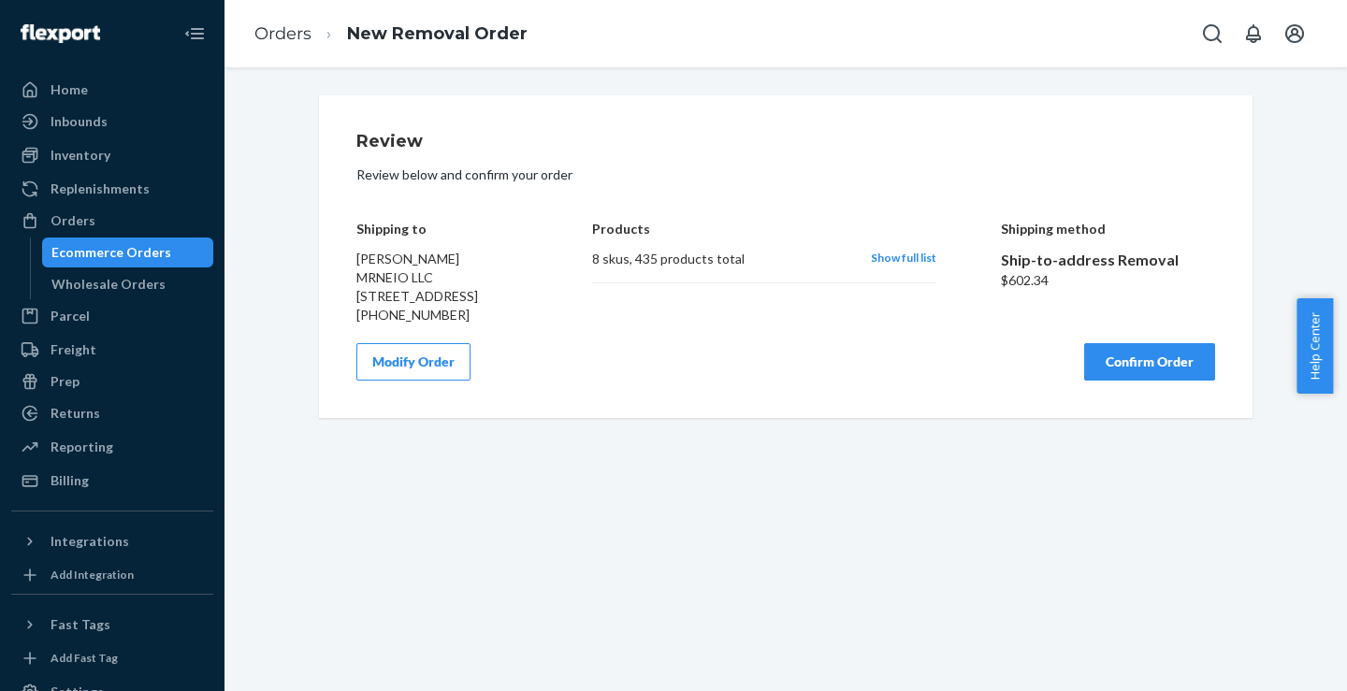
click at [1111, 381] on button "Confirm Order" at bounding box center [1149, 361] width 131 height 37
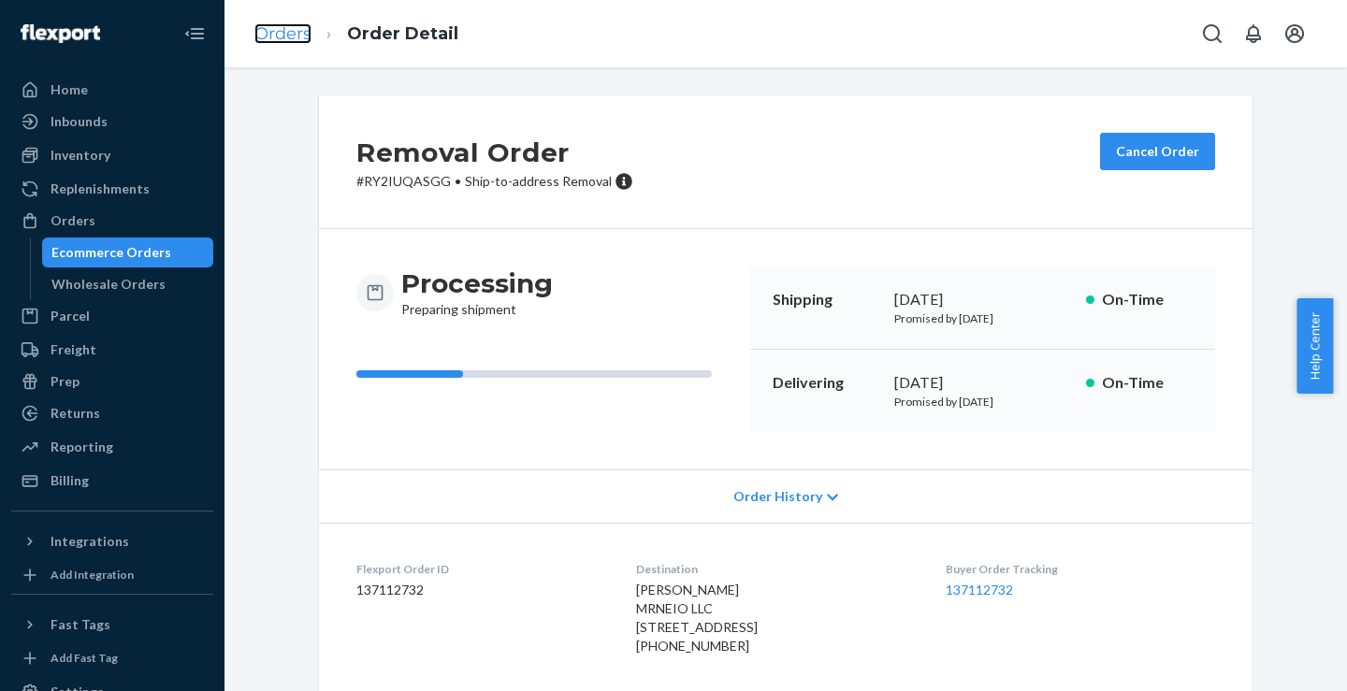
click at [286, 36] on link "Orders" at bounding box center [283, 33] width 57 height 21
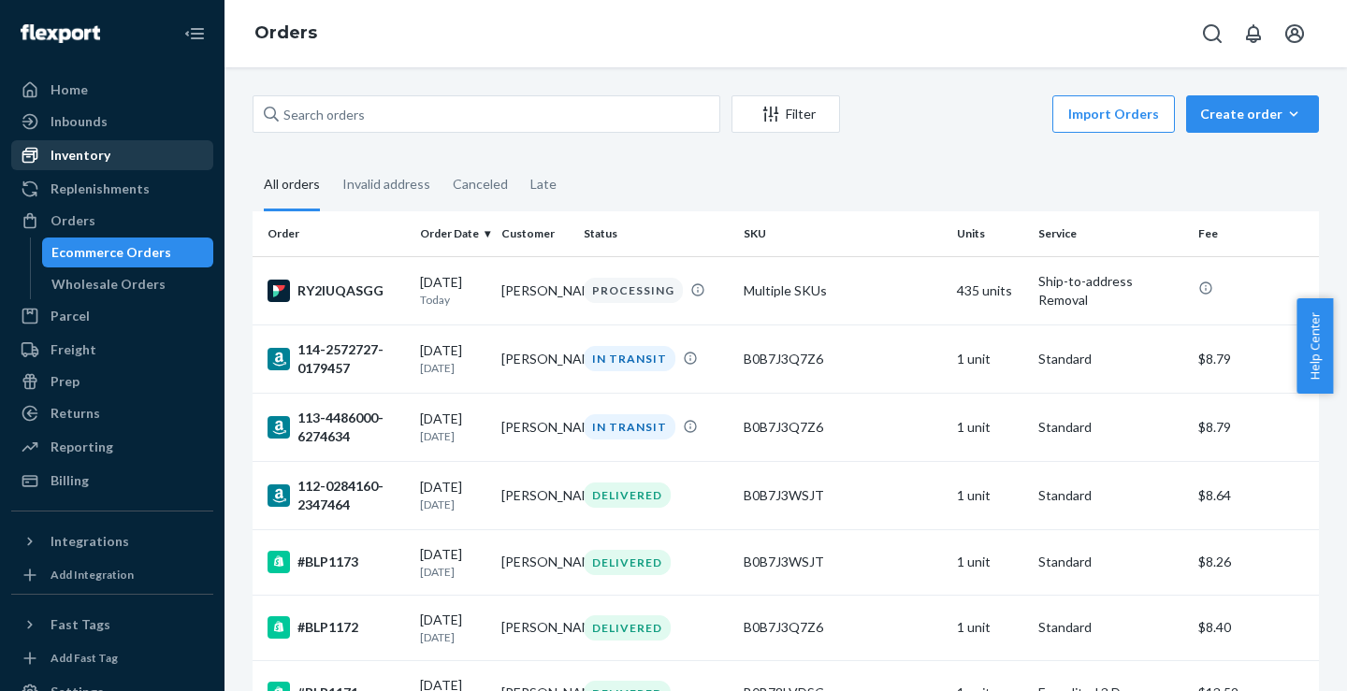
click at [88, 157] on div "Inventory" at bounding box center [81, 155] width 60 height 19
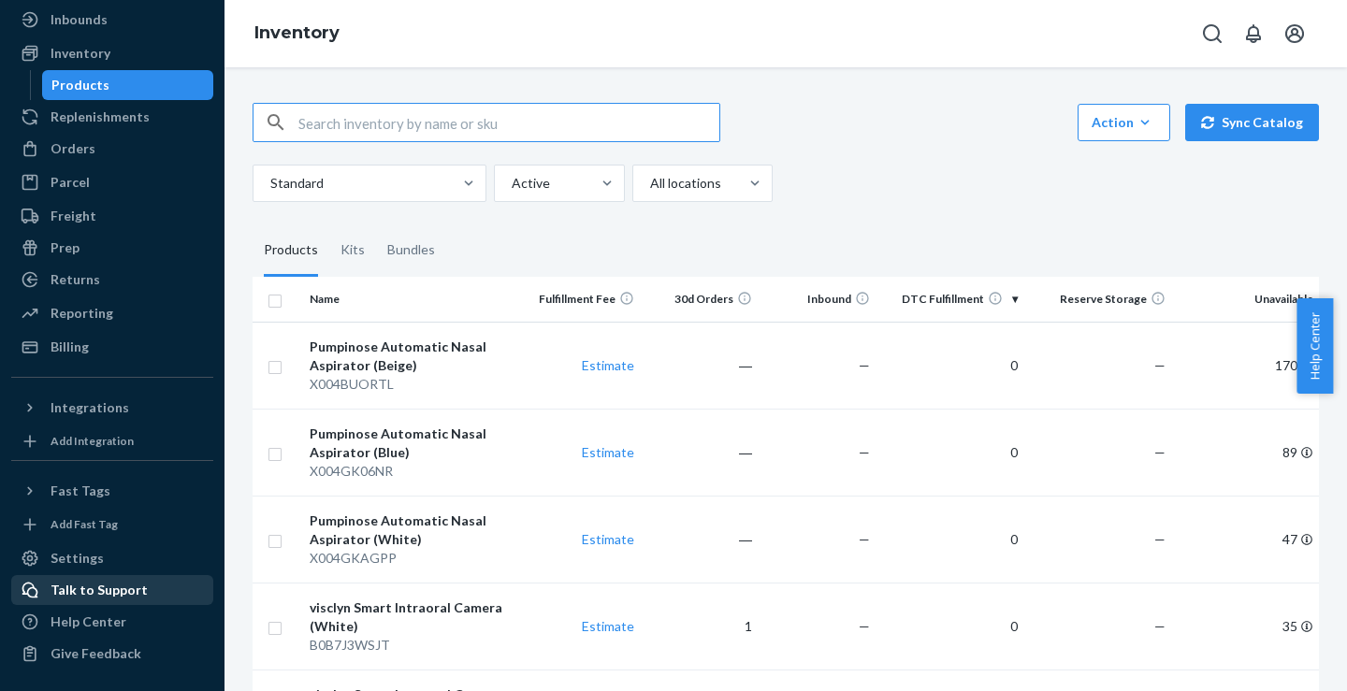
click at [96, 589] on div "Talk to Support" at bounding box center [99, 590] width 97 height 19
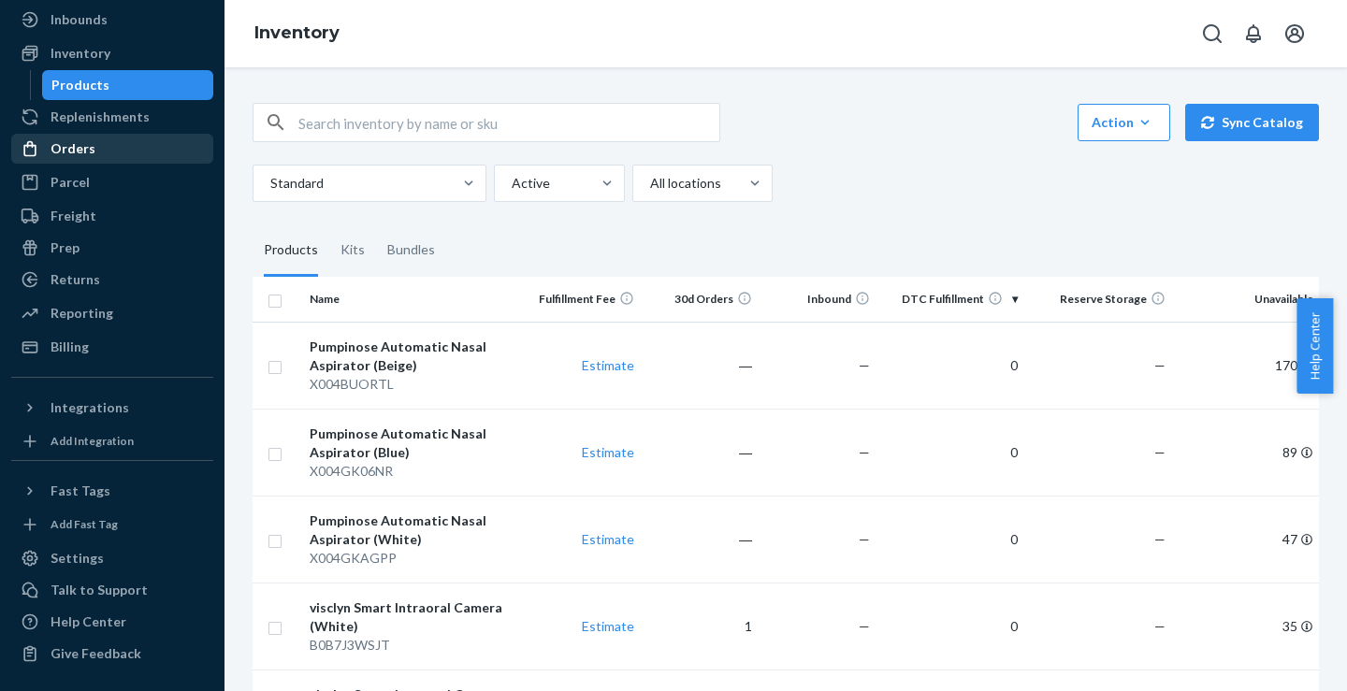
click at [83, 147] on div "Orders" at bounding box center [73, 148] width 45 height 19
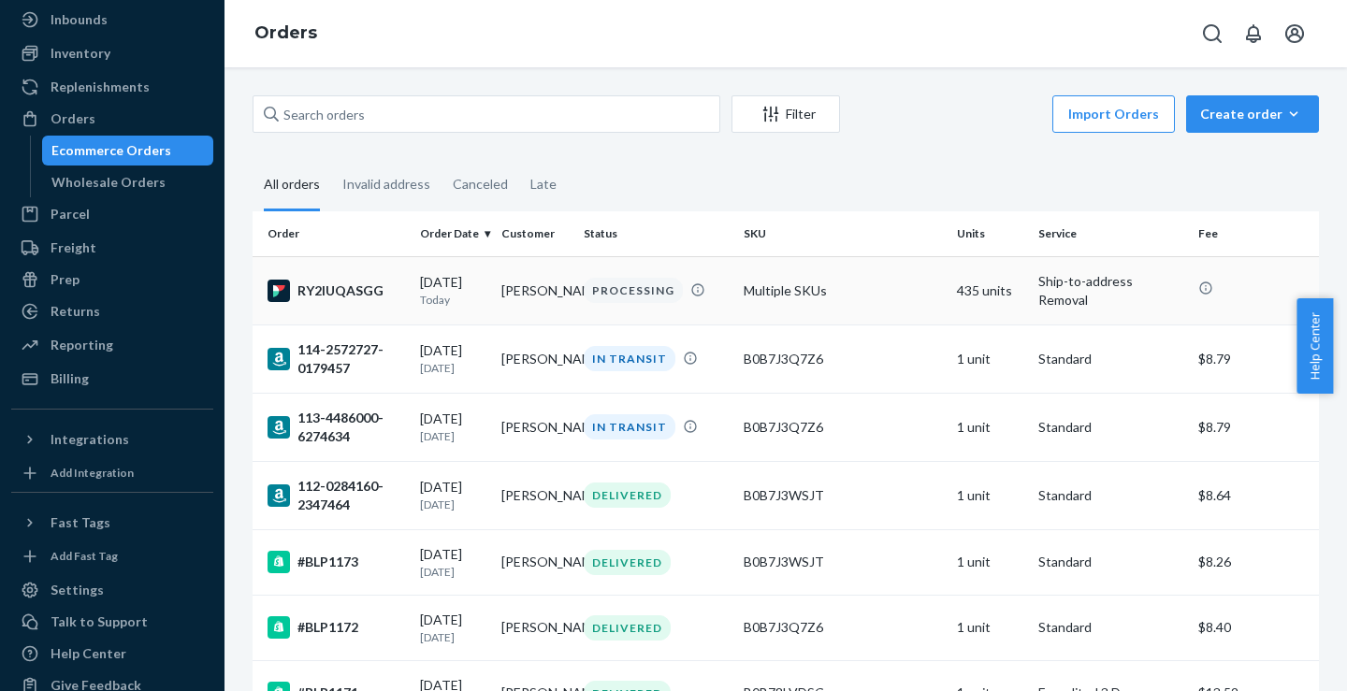
click at [362, 298] on div "RY2IUQASGG" at bounding box center [337, 291] width 138 height 22
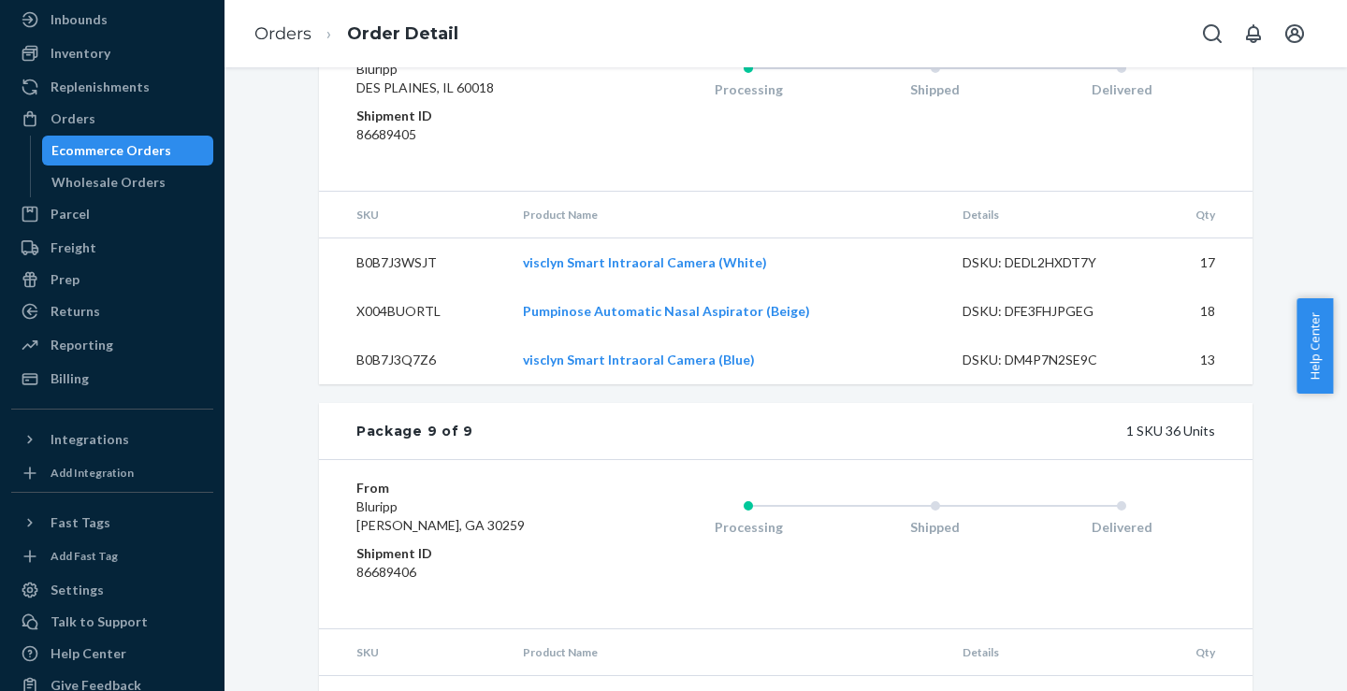
scroll to position [4470, 0]
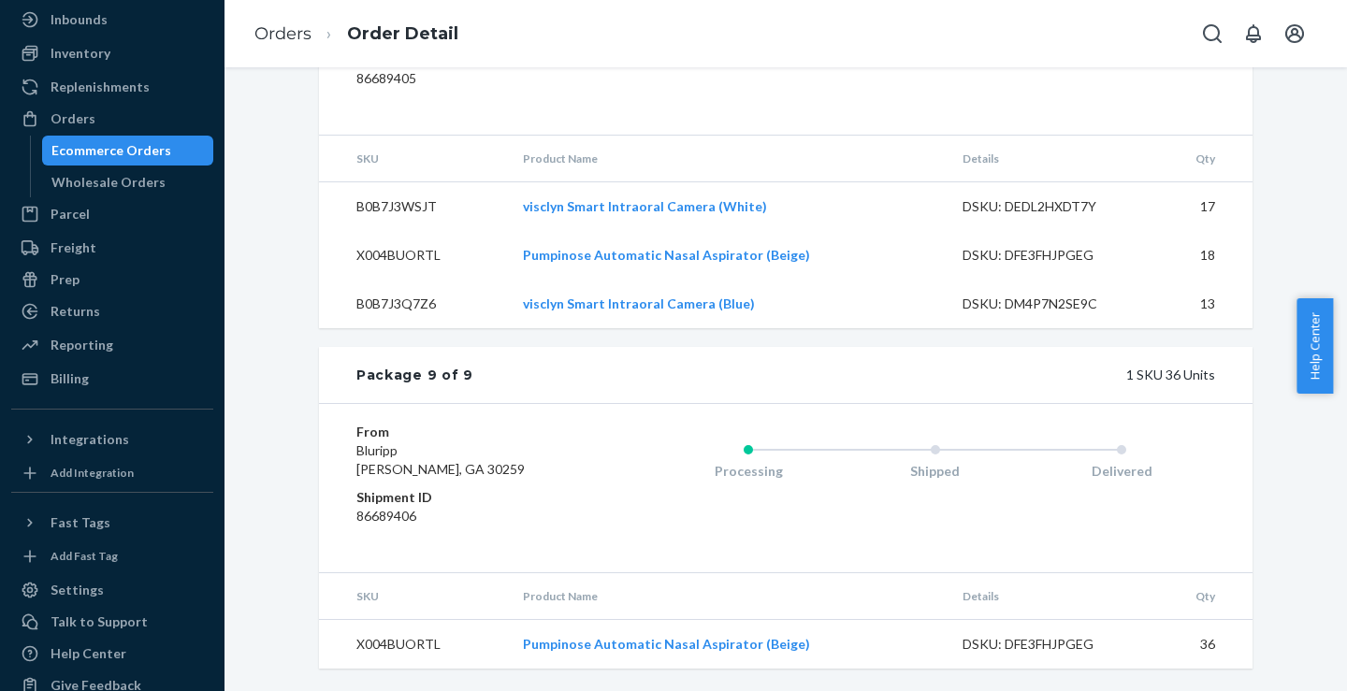
click at [1235, 651] on td "36" at bounding box center [1203, 645] width 100 height 50
click at [1207, 641] on td "36" at bounding box center [1203, 645] width 100 height 50
click at [1209, 643] on td "36" at bounding box center [1203, 645] width 100 height 50
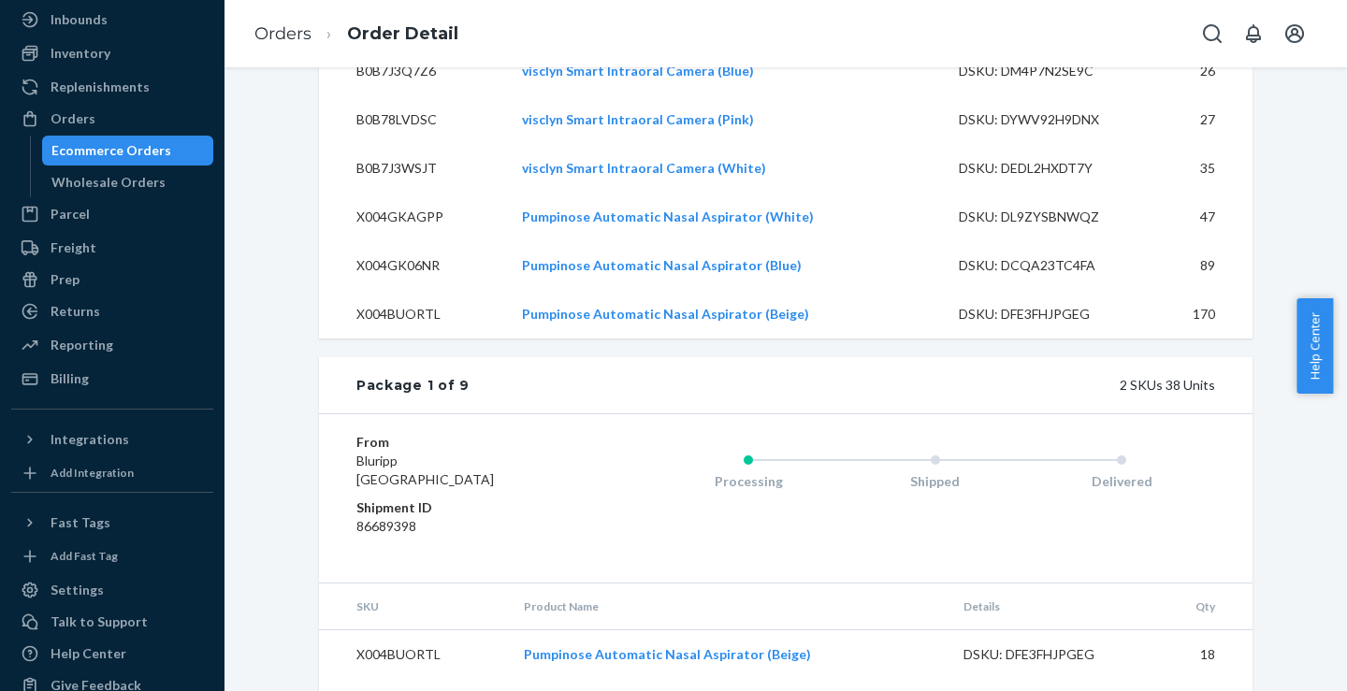
scroll to position [727, 0]
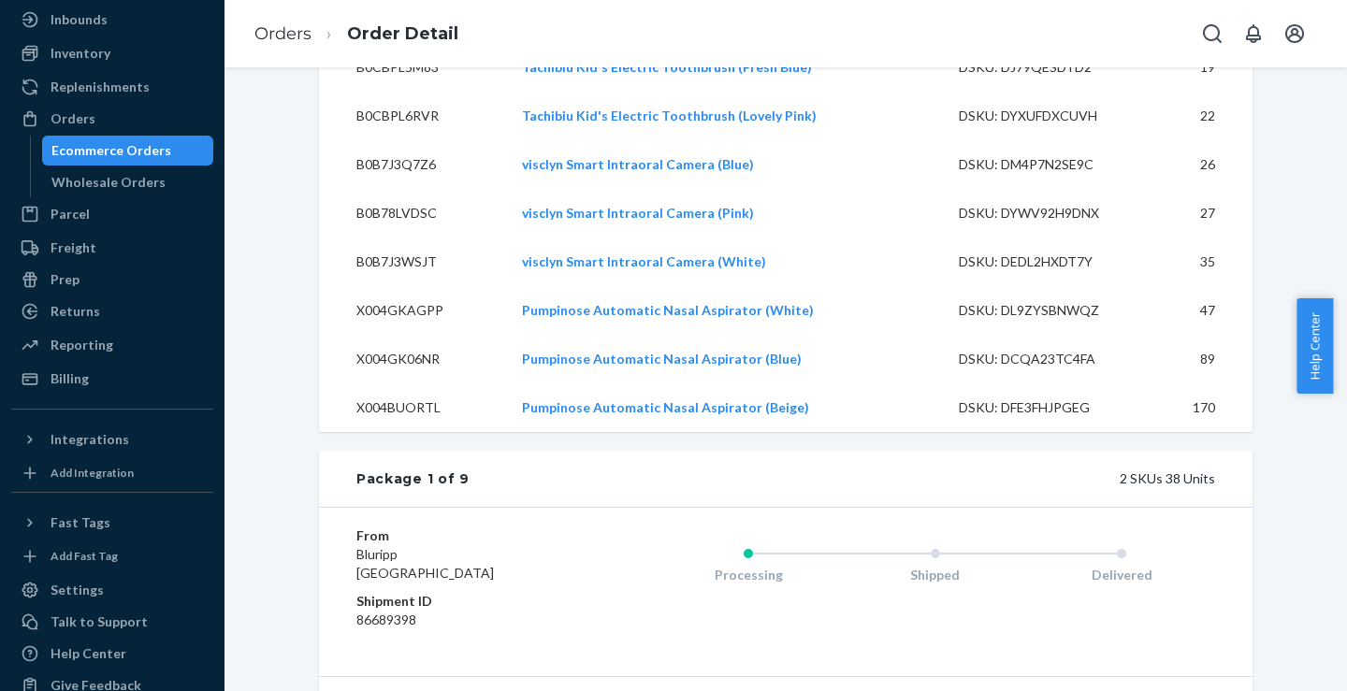
click at [356, 488] on div "Package 1 of 9" at bounding box center [412, 479] width 113 height 19
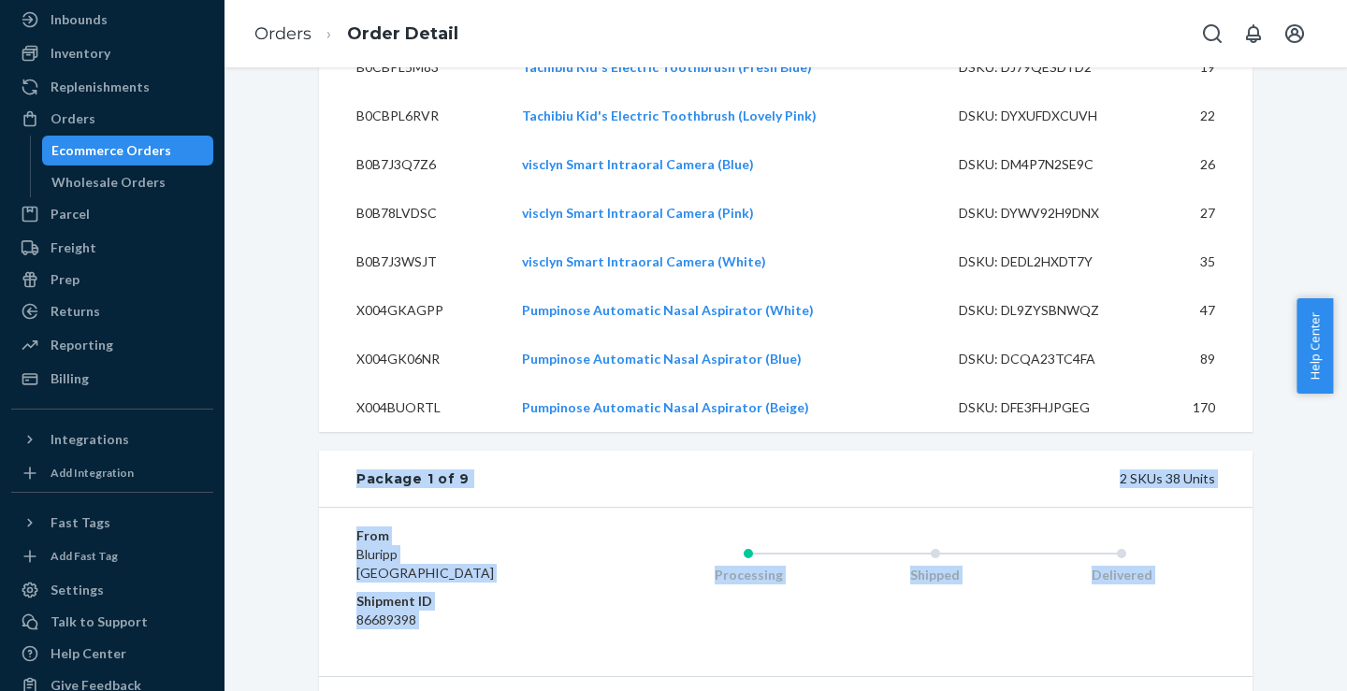
copy div "Package 1 of 9 2 SKUs 38 Units From Bluripp [GEOGRAPHIC_DATA] Shipment ID 86689…"
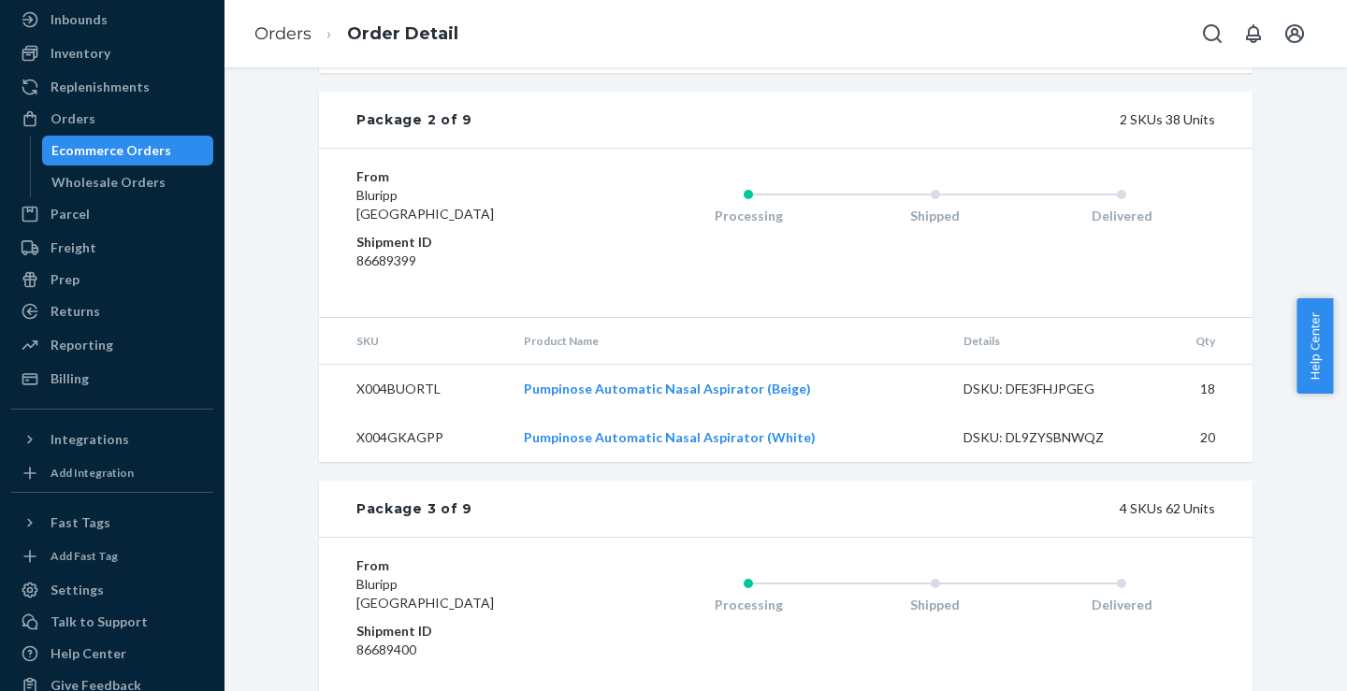
scroll to position [1569, 0]
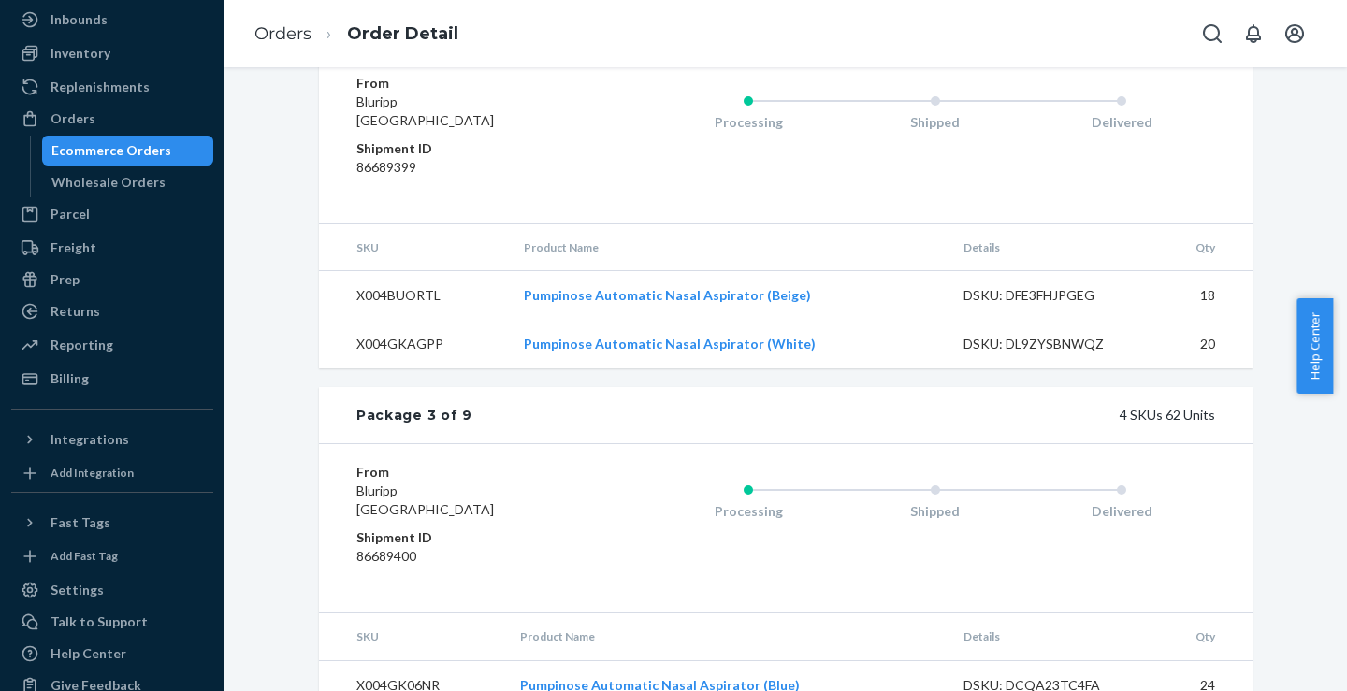
click at [386, 177] on dd "86689399" at bounding box center [468, 167] width 224 height 19
copy dd "86689399"
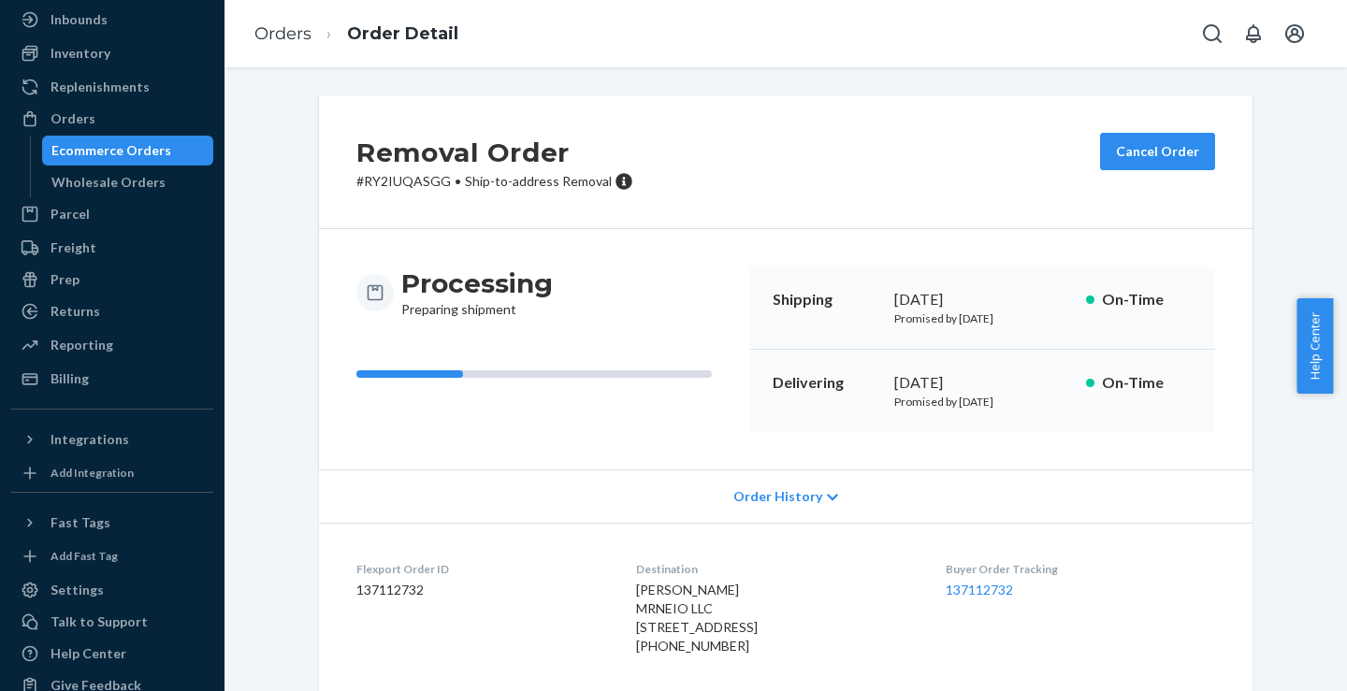
scroll to position [94, 0]
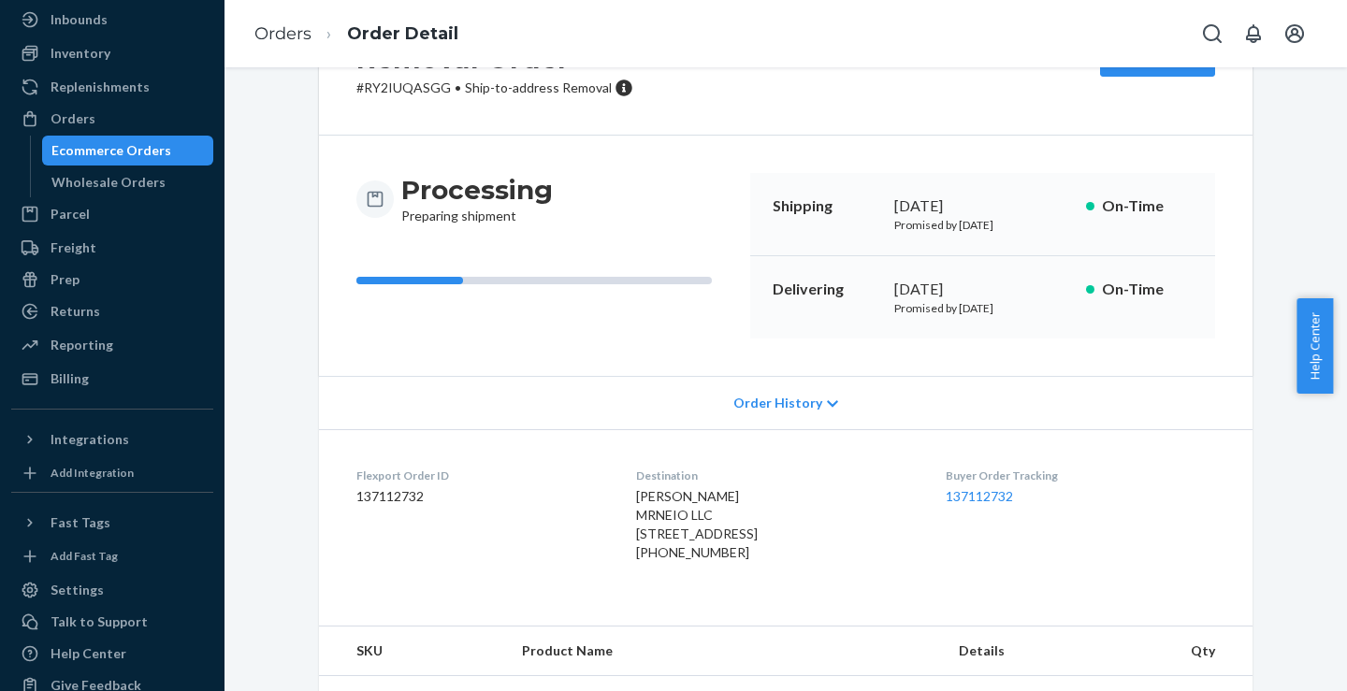
click at [400, 502] on dd "137112732" at bounding box center [481, 496] width 250 height 19
copy dd "137112732"
click at [277, 42] on link "Orders" at bounding box center [283, 33] width 57 height 21
